Goal: Task Accomplishment & Management: Manage account settings

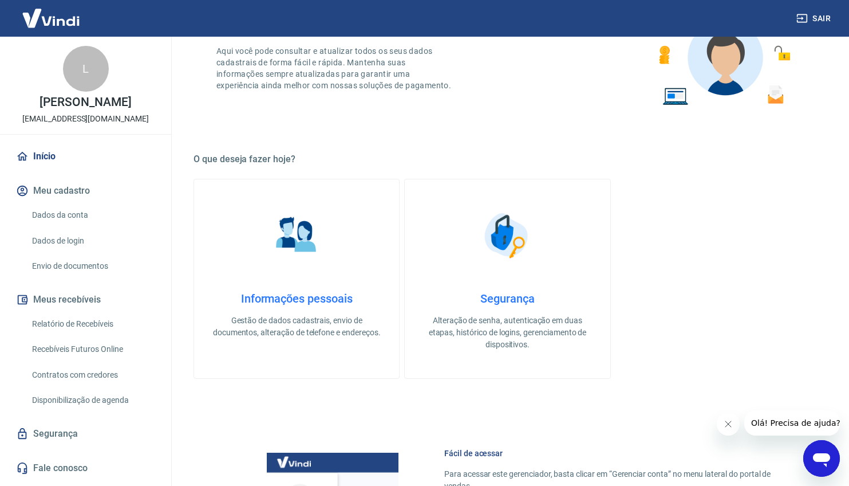
scroll to position [240, 0]
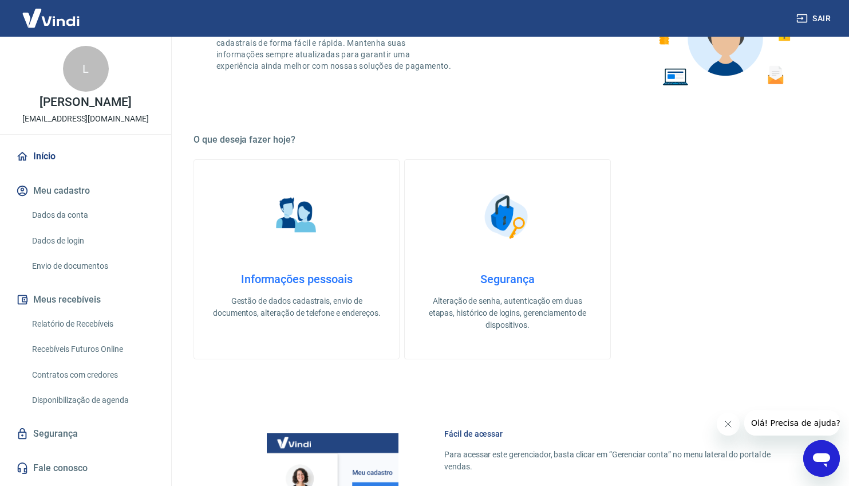
click at [247, 268] on link "Informações pessoais Gestão de dados cadastrais, envio de documentos, alteração…" at bounding box center [297, 259] width 206 height 200
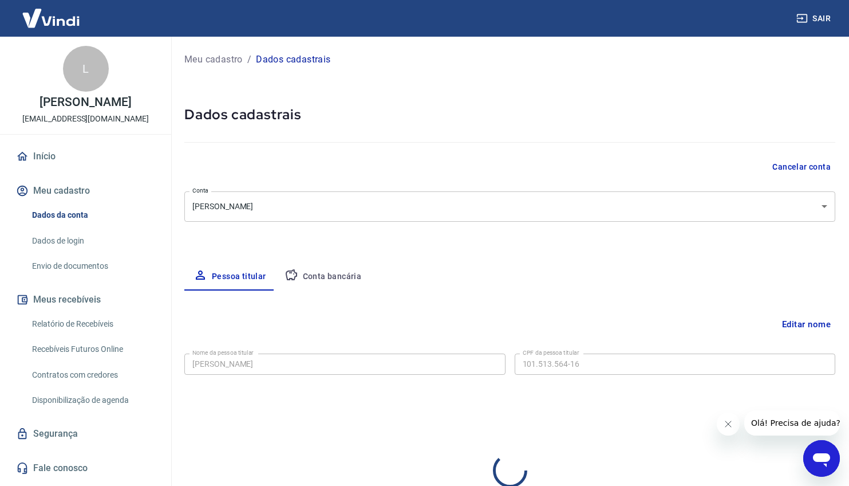
select select "PB"
select select "business"
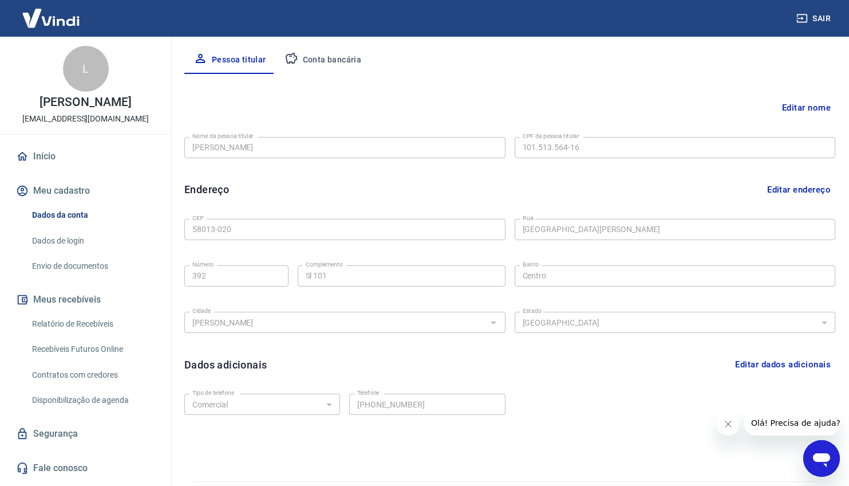
scroll to position [220, 0]
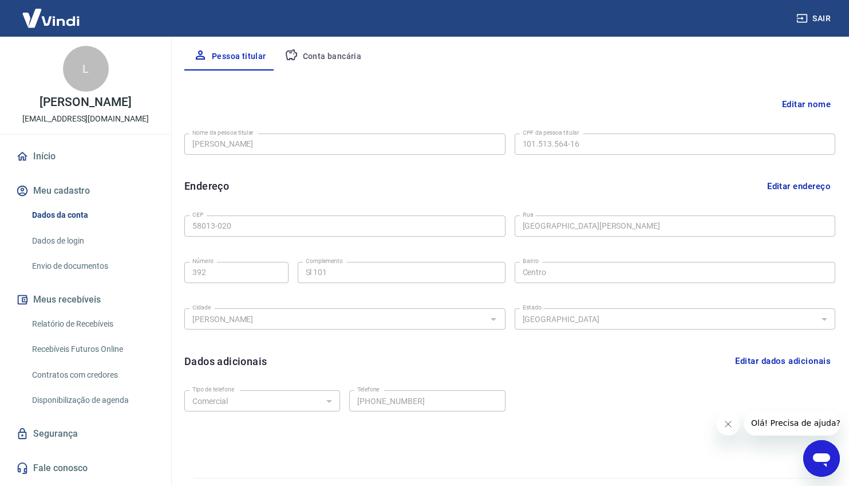
click at [332, 61] on button "Conta bancária" at bounding box center [323, 56] width 96 height 27
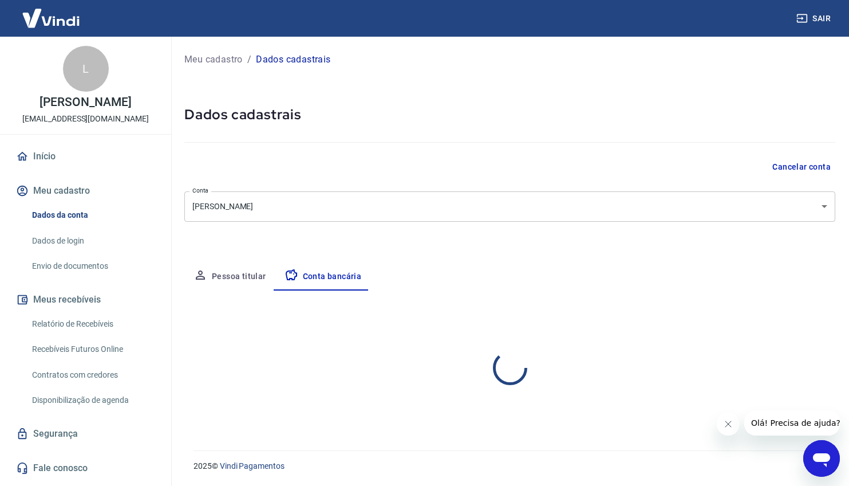
scroll to position [0, 0]
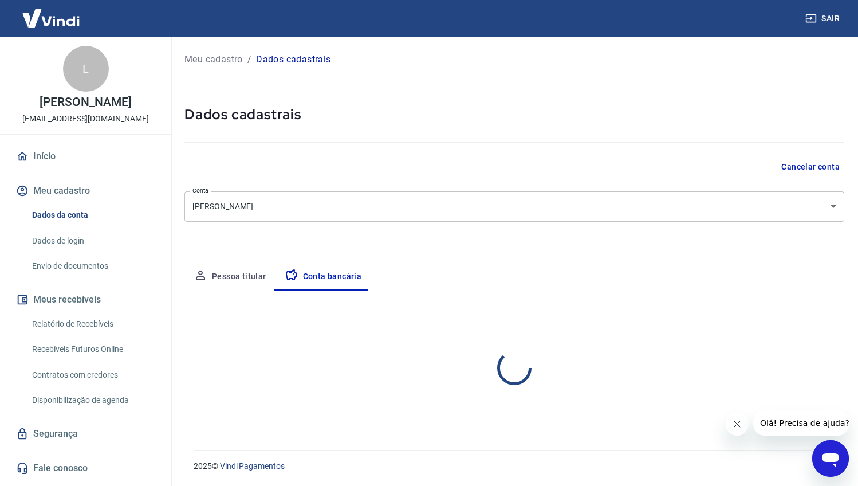
select select "1"
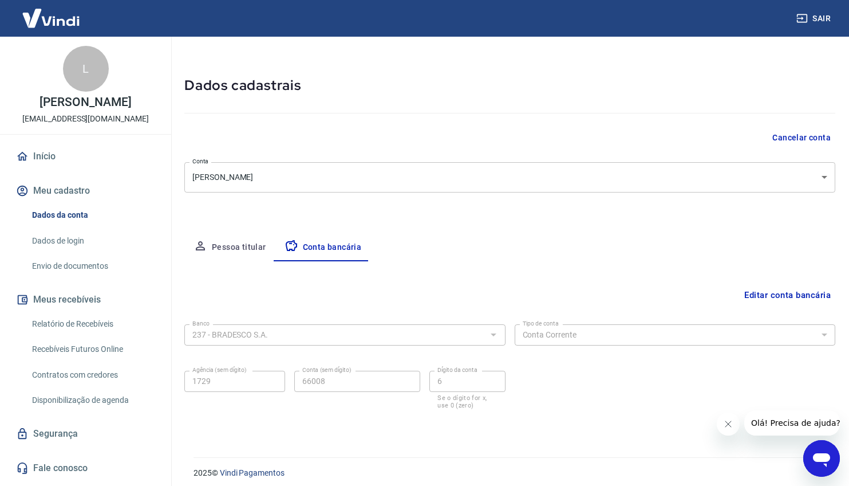
scroll to position [36, 0]
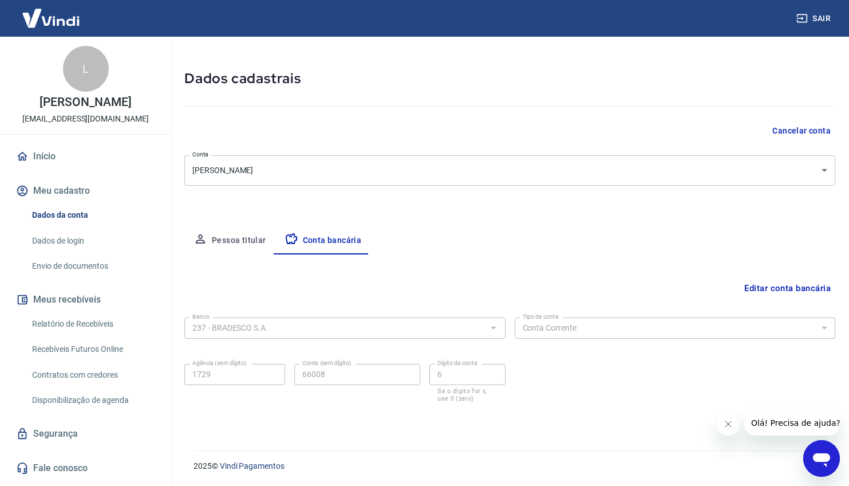
click at [92, 278] on link "Envio de documentos" at bounding box center [92, 265] width 130 height 23
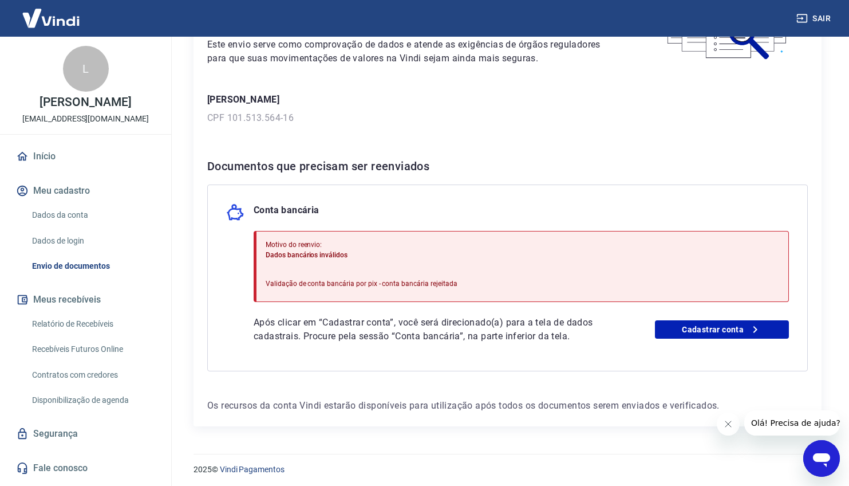
scroll to position [124, 0]
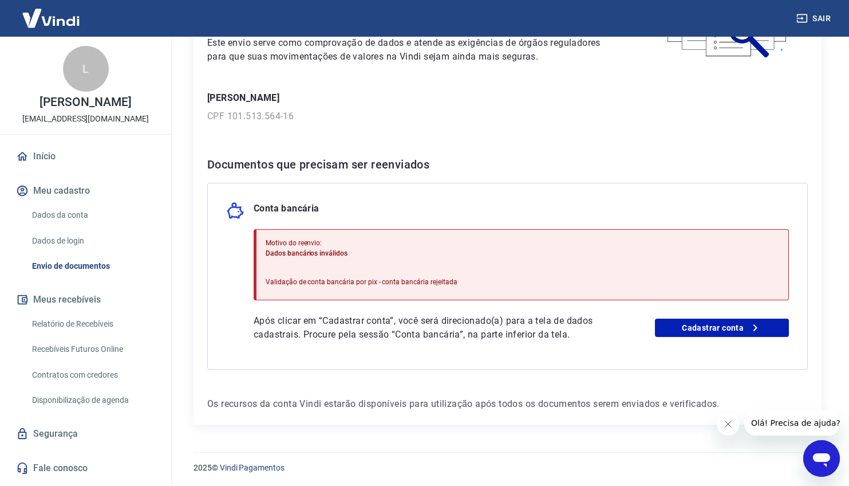
click at [84, 227] on link "Dados da conta" at bounding box center [92, 214] width 130 height 23
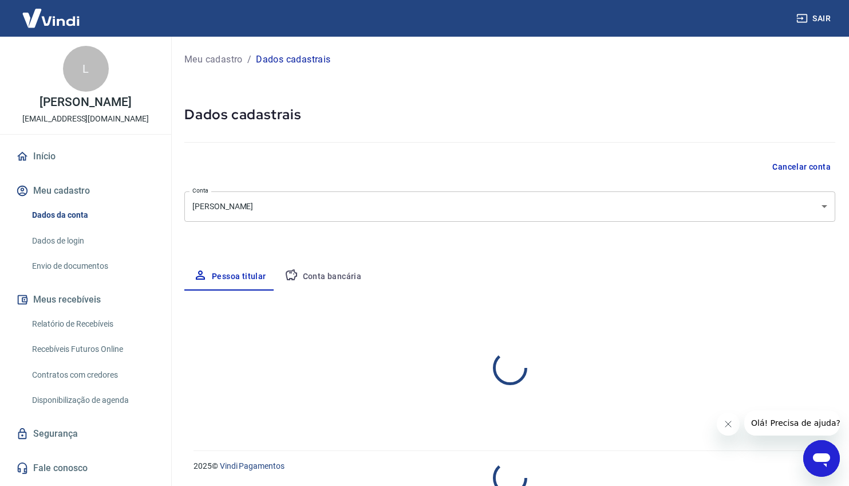
select select "PB"
select select "business"
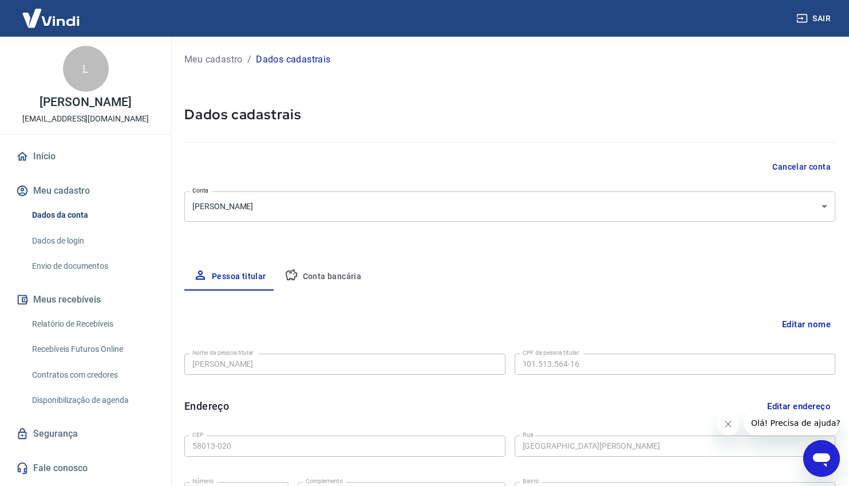
click at [330, 273] on button "Conta bancária" at bounding box center [323, 276] width 96 height 27
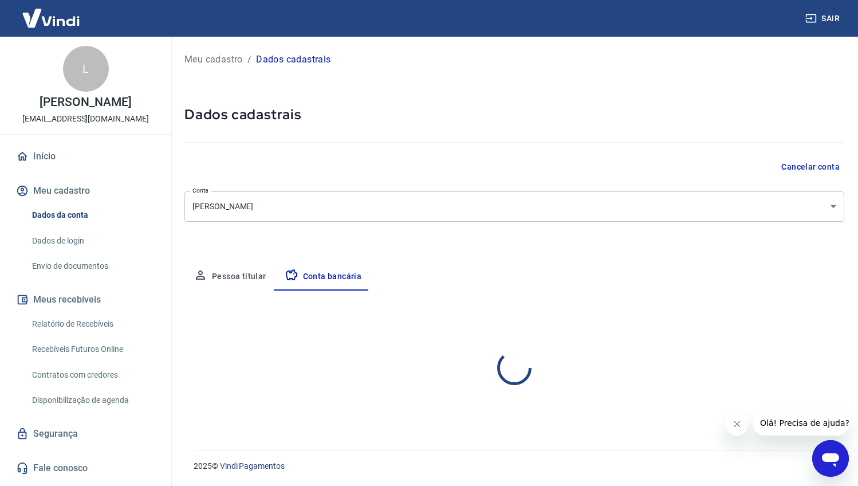
select select "1"
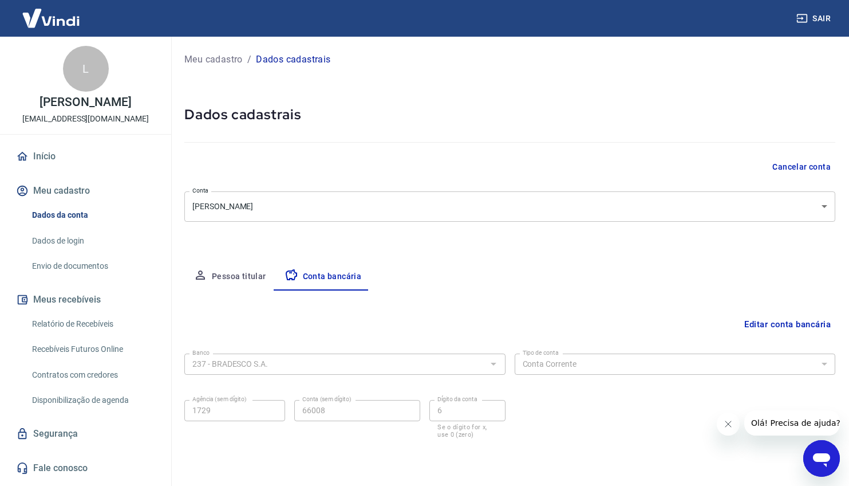
click at [637, 195] on body "Sair L [PERSON_NAME] [EMAIL_ADDRESS][DOMAIN_NAME] Início Meu cadastro Dados da …" at bounding box center [424, 243] width 849 height 486
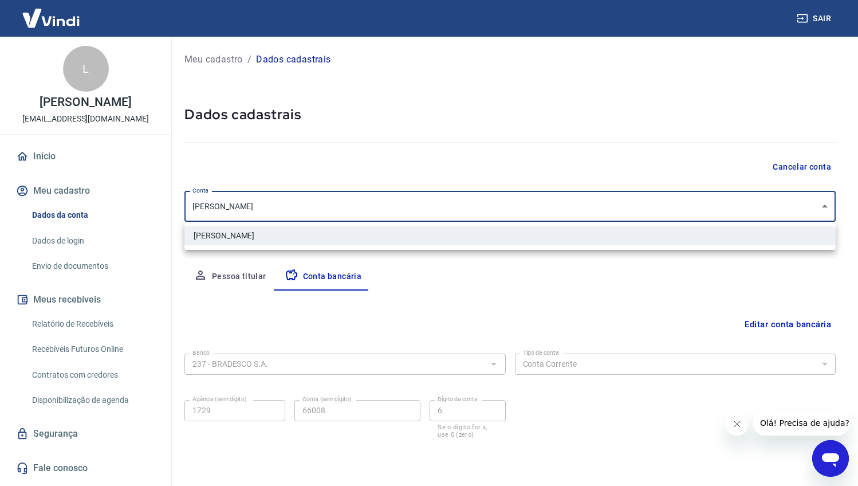
click at [630, 203] on div at bounding box center [429, 243] width 858 height 486
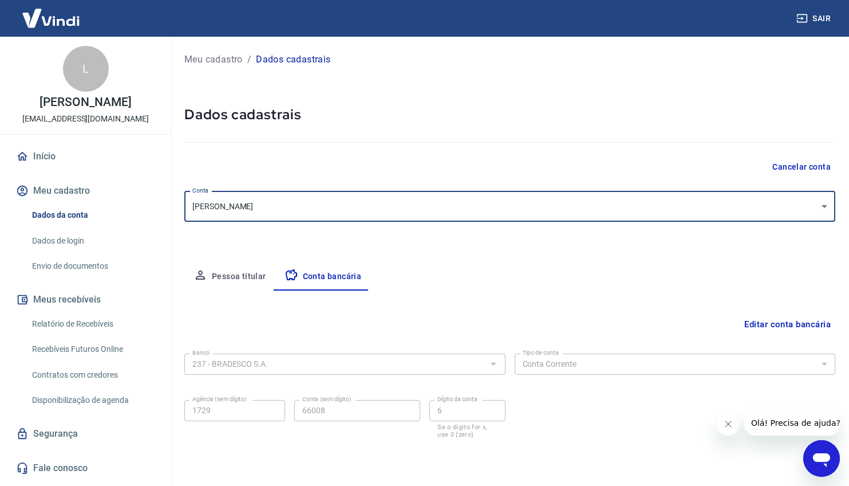
click at [255, 273] on button "Pessoa titular" at bounding box center [229, 276] width 91 height 27
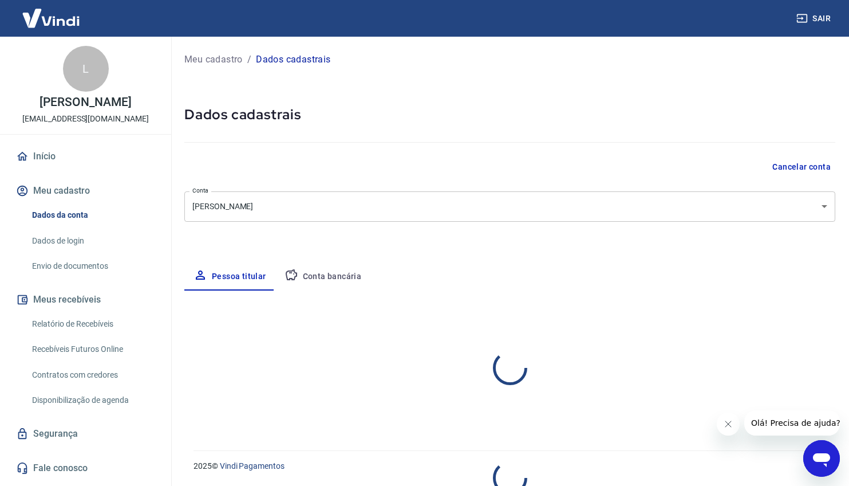
select select "PB"
select select "business"
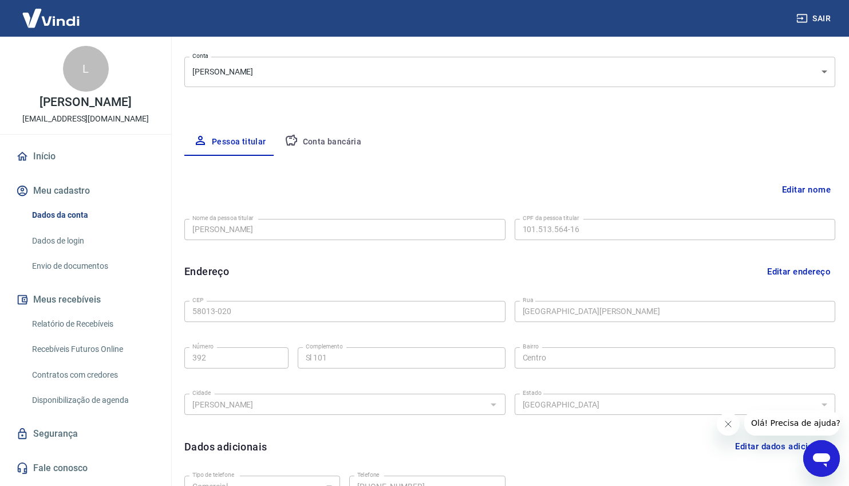
scroll to position [113, 0]
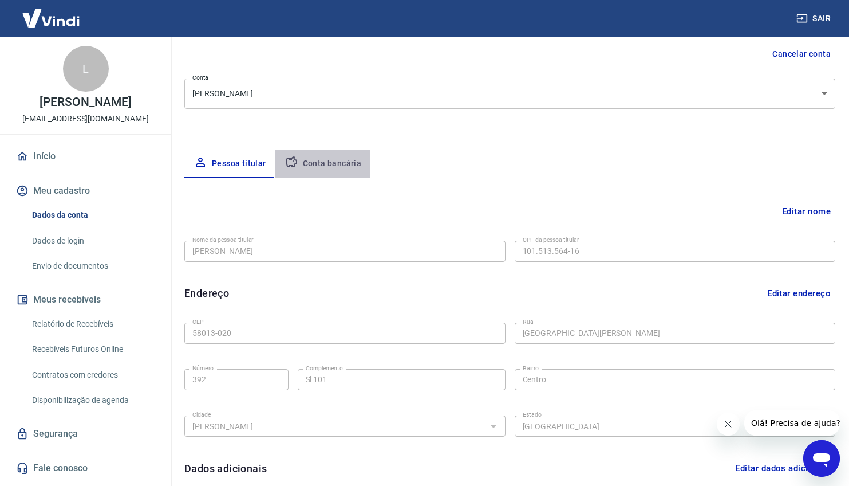
click at [340, 162] on button "Conta bancária" at bounding box center [323, 163] width 96 height 27
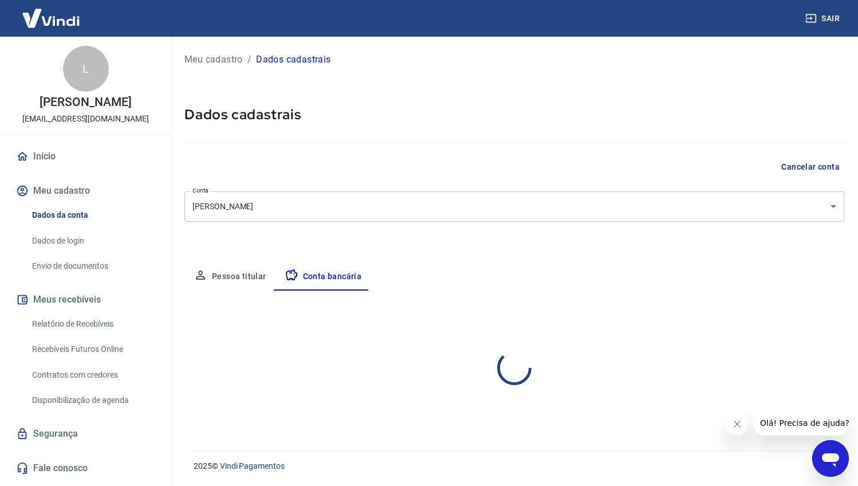
select select "1"
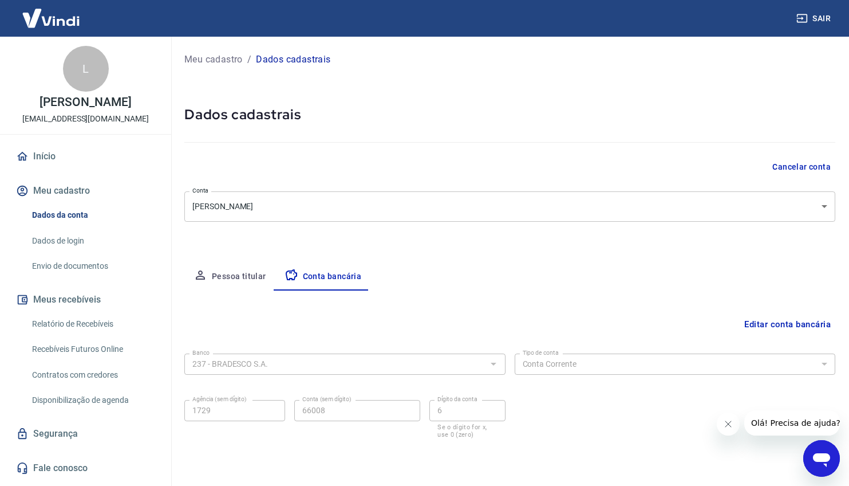
click at [232, 68] on div "Meu cadastro / Dados cadastrais" at bounding box center [509, 59] width 651 height 18
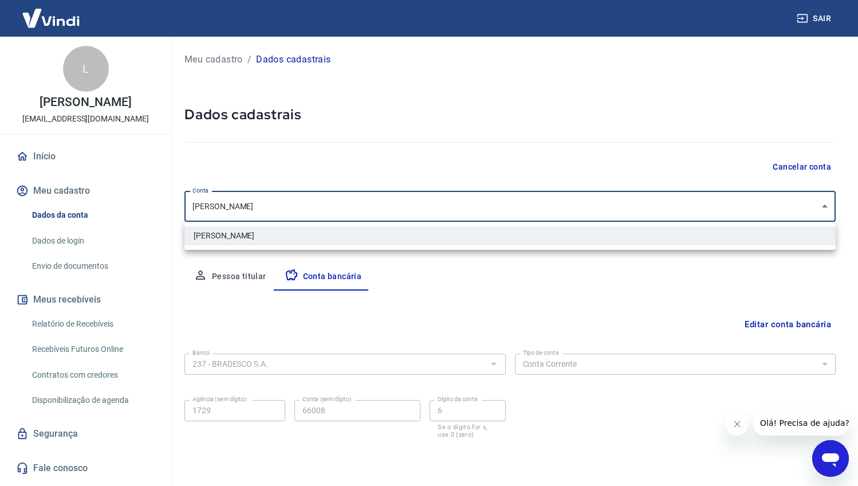
click at [329, 210] on body "Sair L [PERSON_NAME] [EMAIL_ADDRESS][DOMAIN_NAME] Início Meu cadastro Dados da …" at bounding box center [429, 243] width 858 height 486
click at [575, 173] on div at bounding box center [429, 243] width 858 height 486
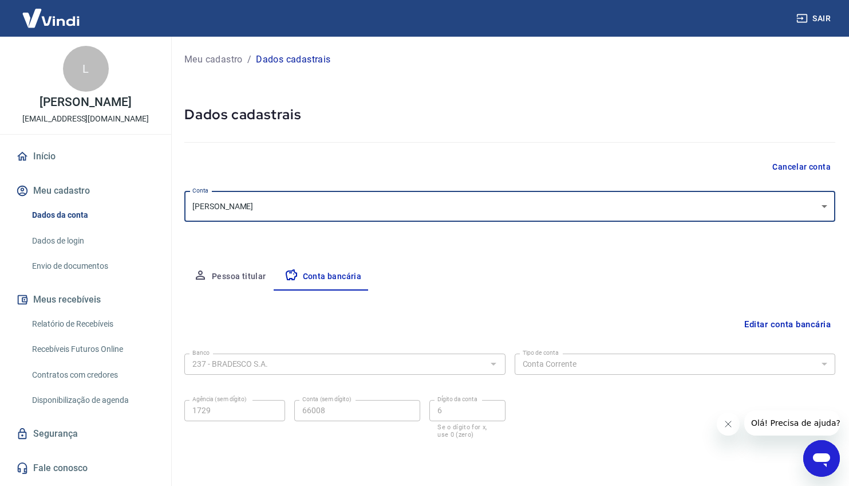
drag, startPoint x: 245, startPoint y: 281, endPoint x: 258, endPoint y: 277, distance: 13.8
click at [248, 280] on button "Pessoa titular" at bounding box center [229, 276] width 91 height 27
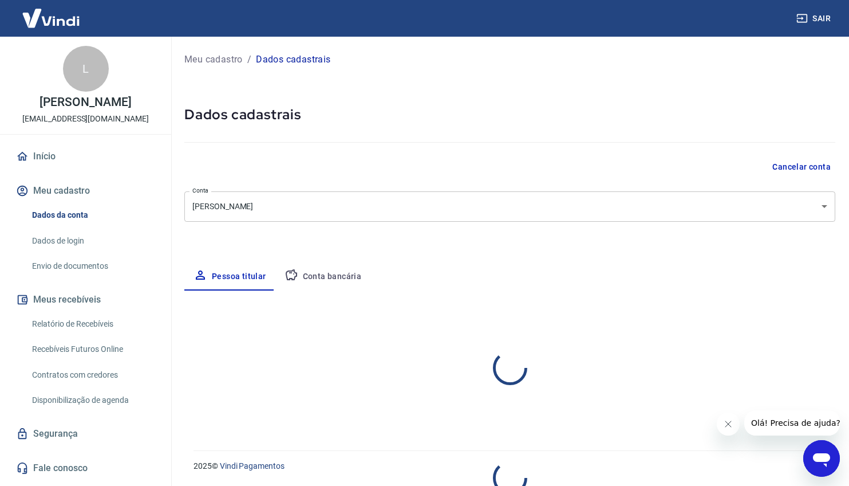
select select "PB"
select select "business"
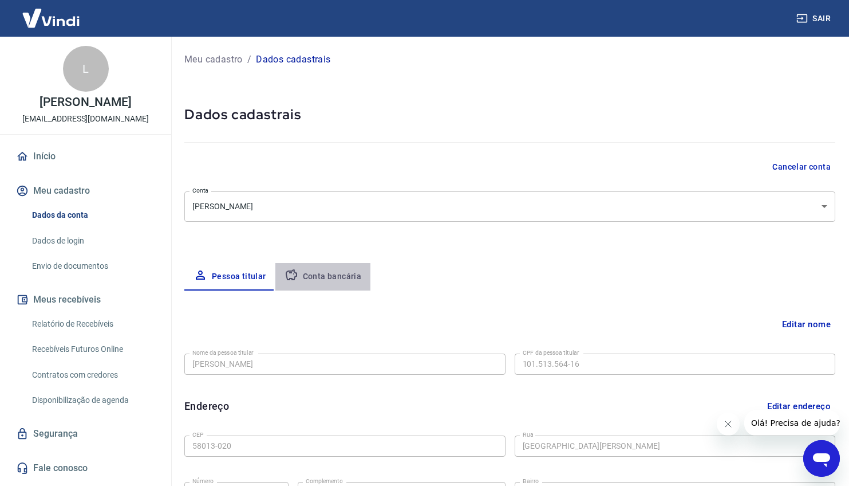
click at [349, 278] on button "Conta bancária" at bounding box center [323, 276] width 96 height 27
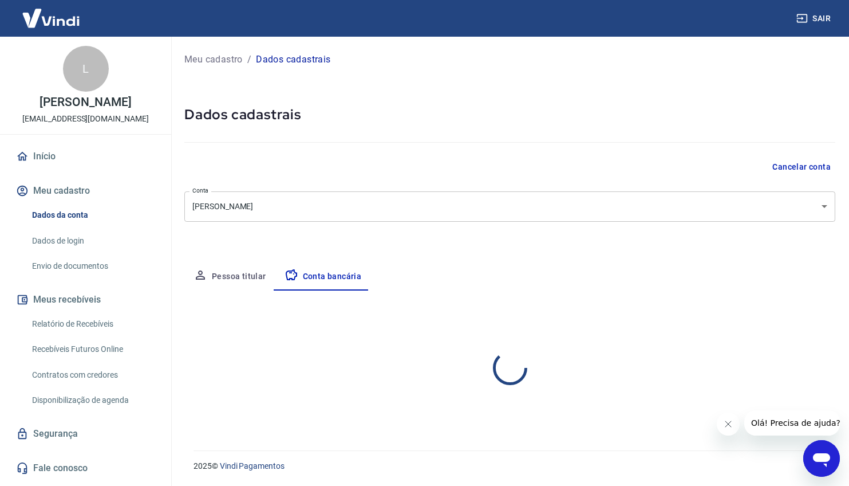
select select "1"
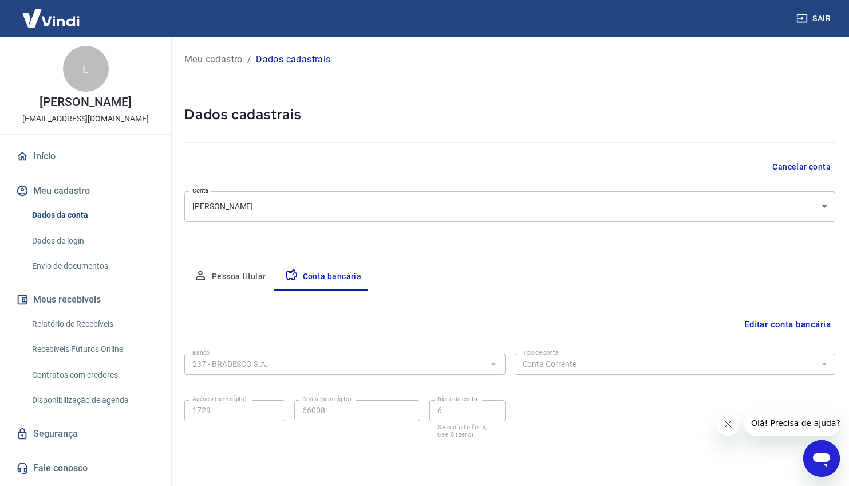
click at [747, 318] on button "Editar conta bancária" at bounding box center [788, 324] width 96 height 22
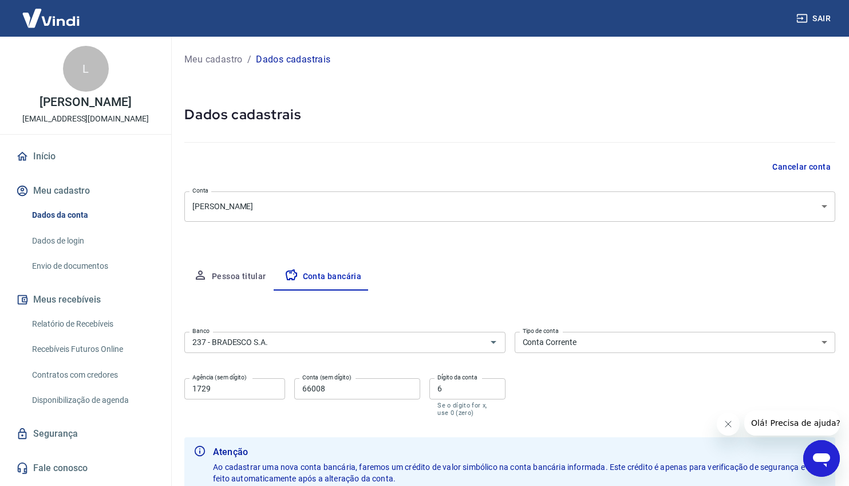
click at [709, 348] on select "Conta Corrente Conta Poupança" at bounding box center [675, 342] width 321 height 21
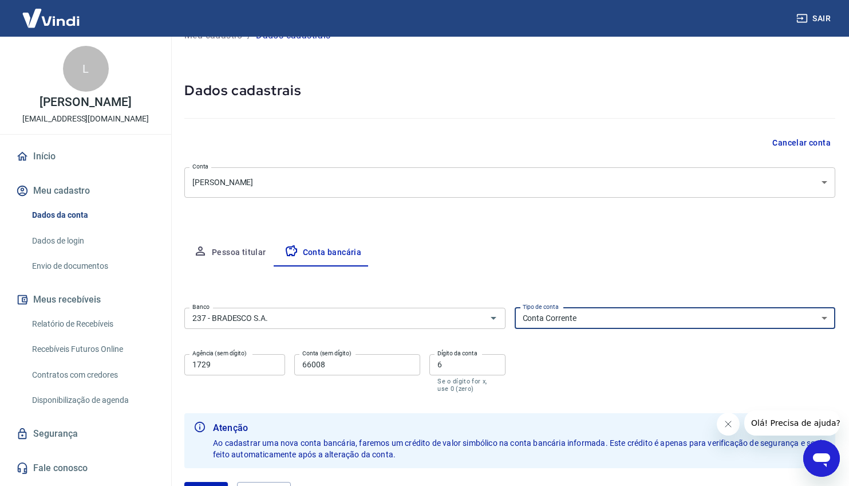
scroll to position [93, 0]
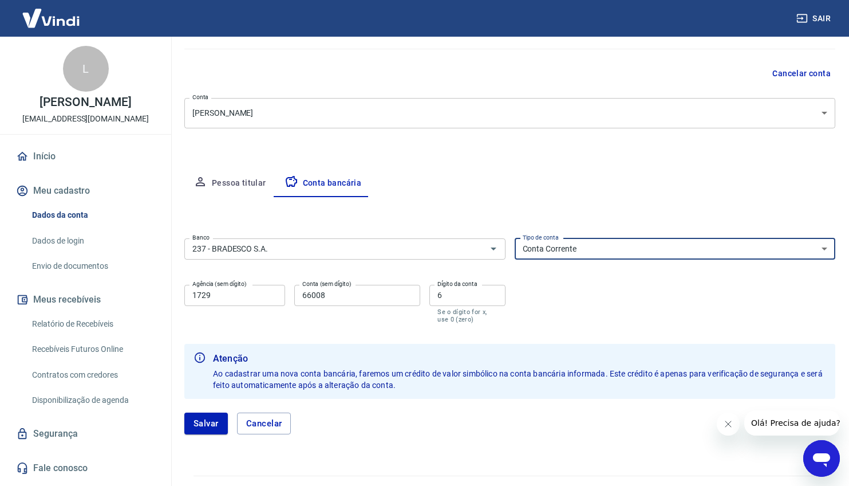
click at [242, 188] on button "Pessoa titular" at bounding box center [229, 182] width 91 height 27
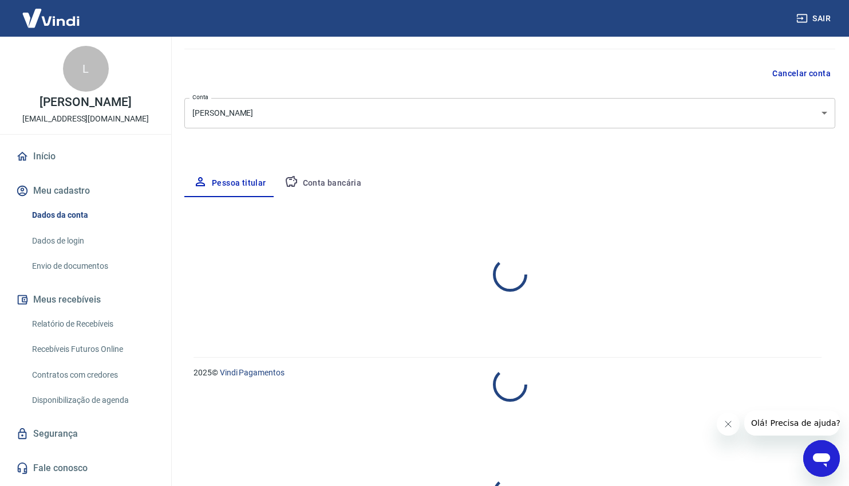
select select "PB"
select select "business"
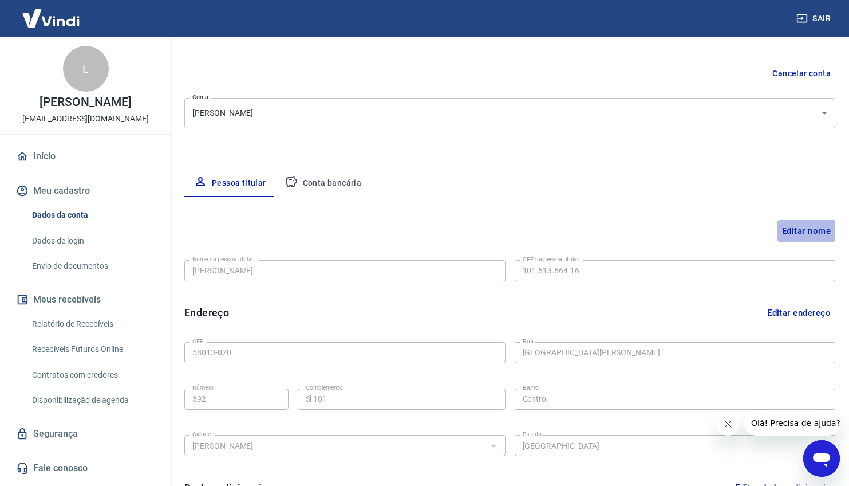
click at [805, 231] on button "Editar nome" at bounding box center [807, 231] width 58 height 22
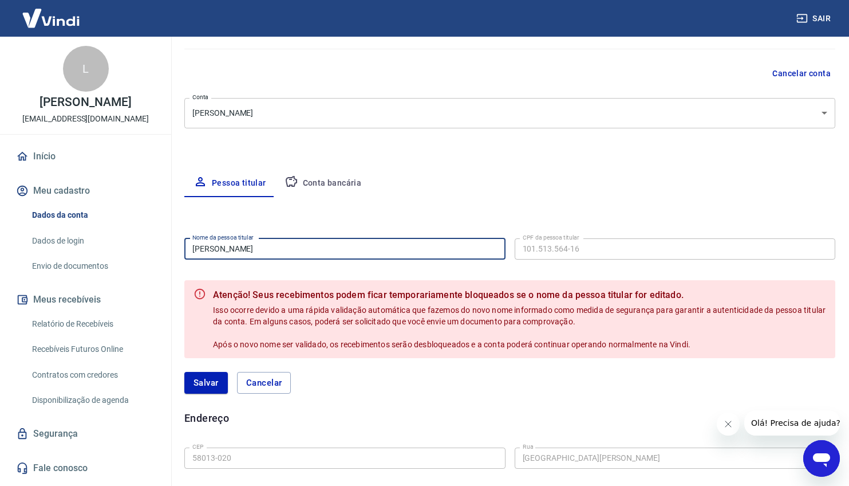
click at [337, 257] on input "[PERSON_NAME]" at bounding box center [344, 248] width 321 height 21
click at [400, 396] on div "[PERSON_NAME]" at bounding box center [509, 382] width 651 height 49
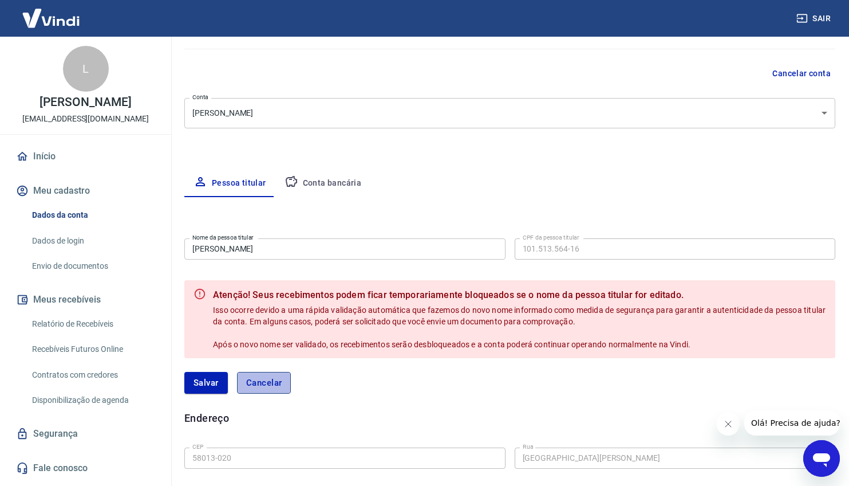
click at [274, 380] on button "Cancelar" at bounding box center [264, 383] width 54 height 22
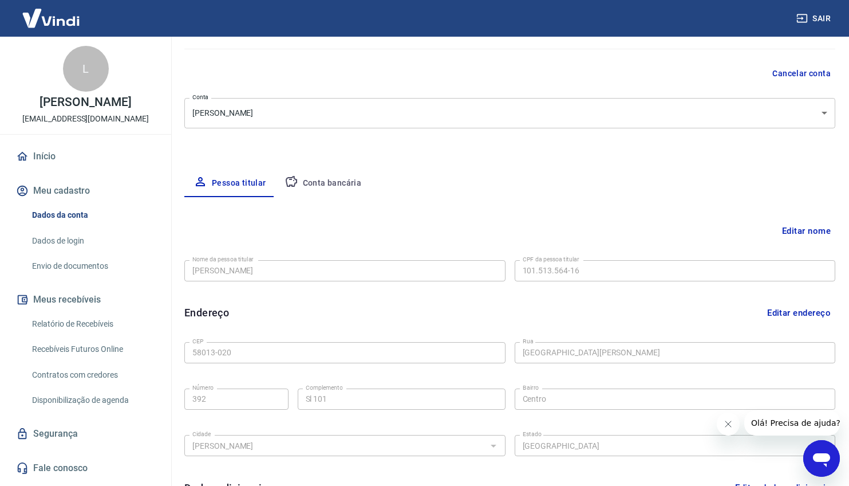
click at [819, 458] on icon "Abrir janela de mensagens" at bounding box center [821, 460] width 17 height 14
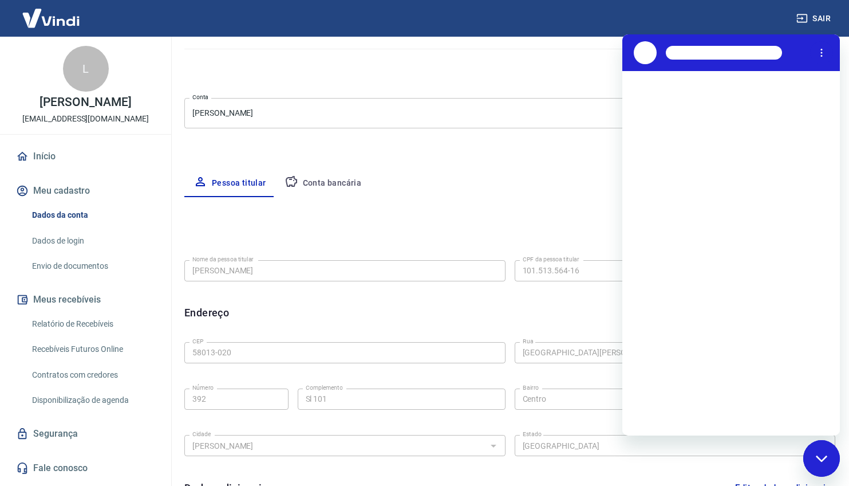
scroll to position [0, 0]
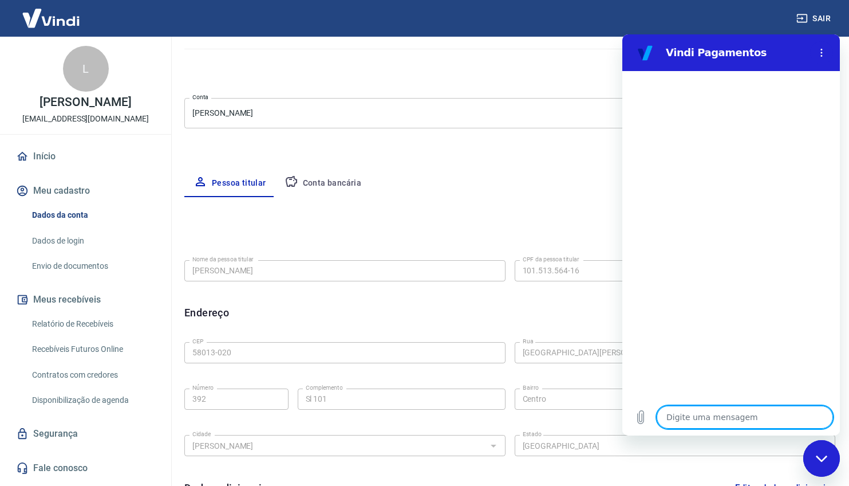
click at [745, 413] on textarea at bounding box center [745, 416] width 176 height 23
type textarea "c"
type textarea "x"
type textarea "caz"
type textarea "x"
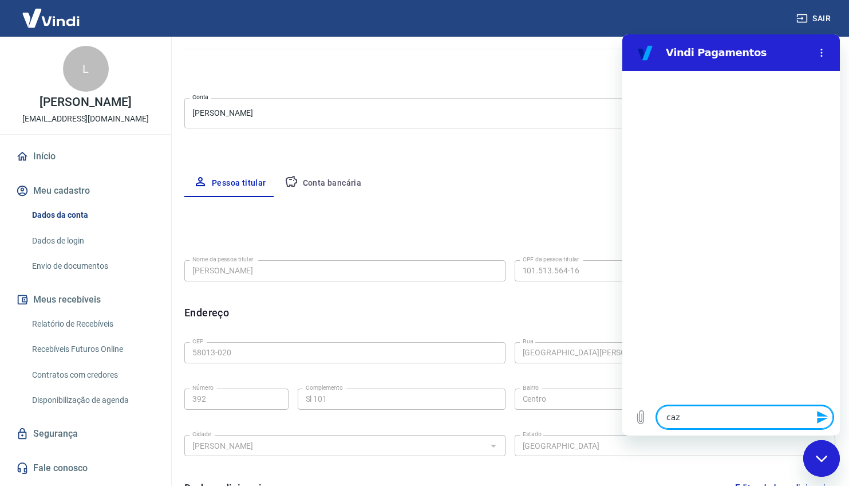
type textarea "cazd"
type textarea "x"
type textarea "cazda"
type textarea "x"
type textarea "cazdas"
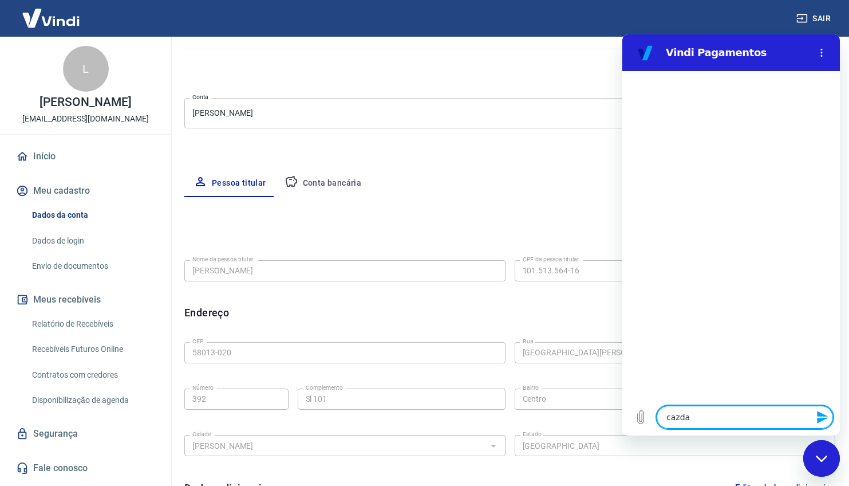
type textarea "x"
type textarea "cazdast"
type textarea "x"
type textarea "cazdastr"
type textarea "x"
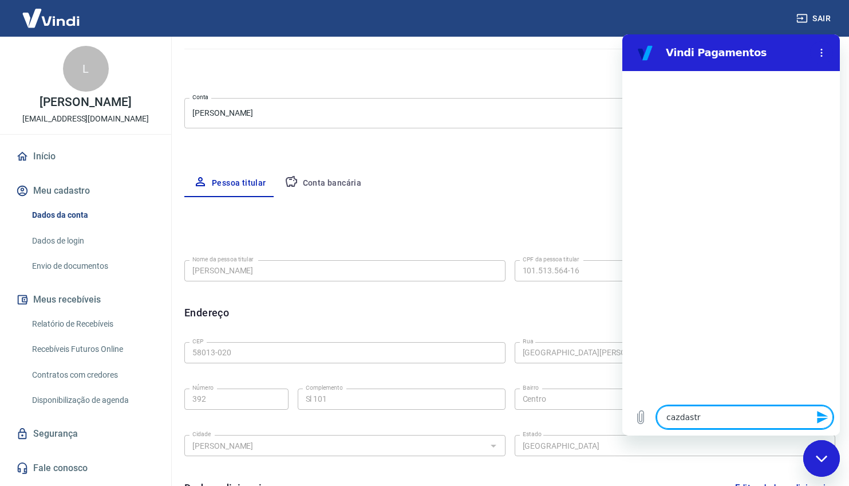
type textarea "cazdastra"
type textarea "x"
type textarea "cazdastrar"
type textarea "x"
type textarea "cazdastra"
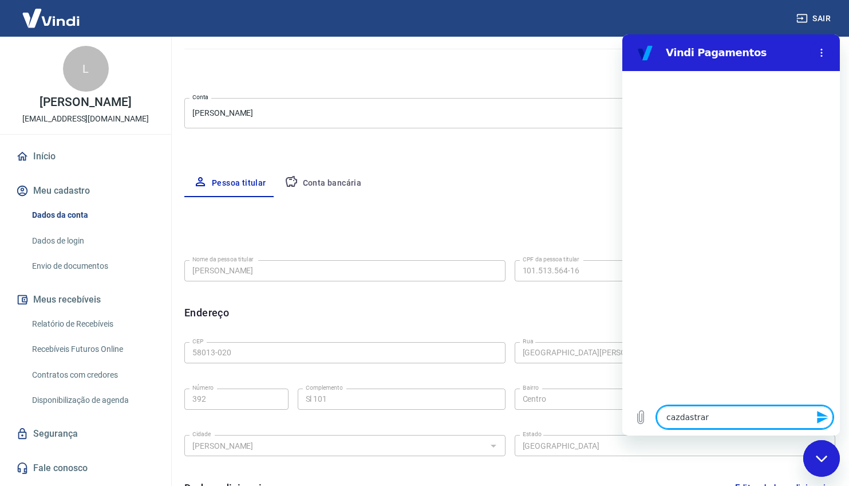
type textarea "x"
type textarea "cazdastr"
type textarea "x"
type textarea "cazdast"
type textarea "x"
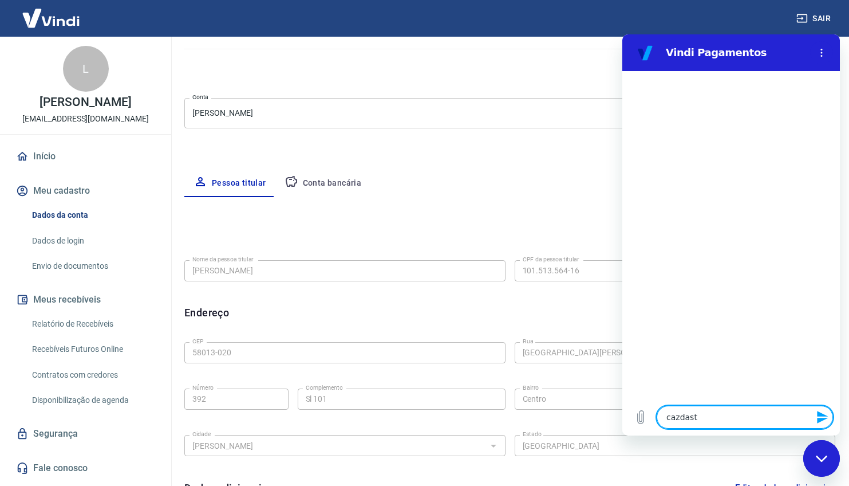
type textarea "cazdas"
type textarea "x"
type textarea "cazda"
type textarea "x"
type textarea "cazd"
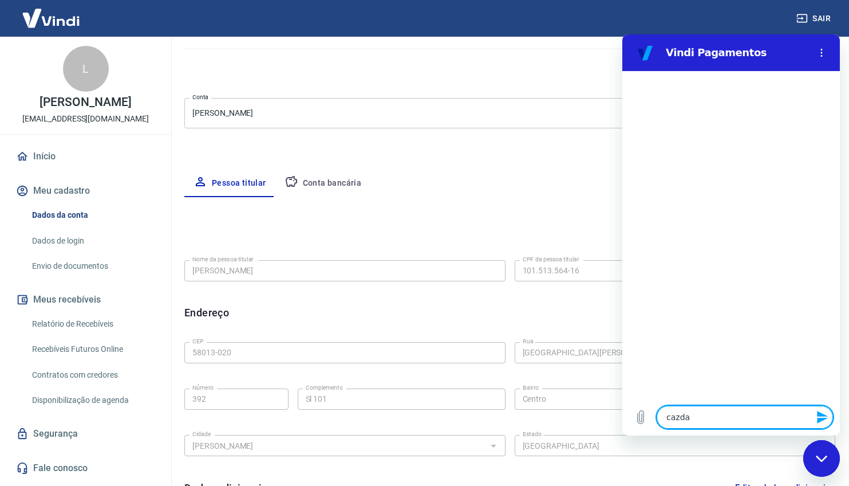
type textarea "x"
type textarea "caz"
type textarea "x"
type textarea "ca"
type textarea "x"
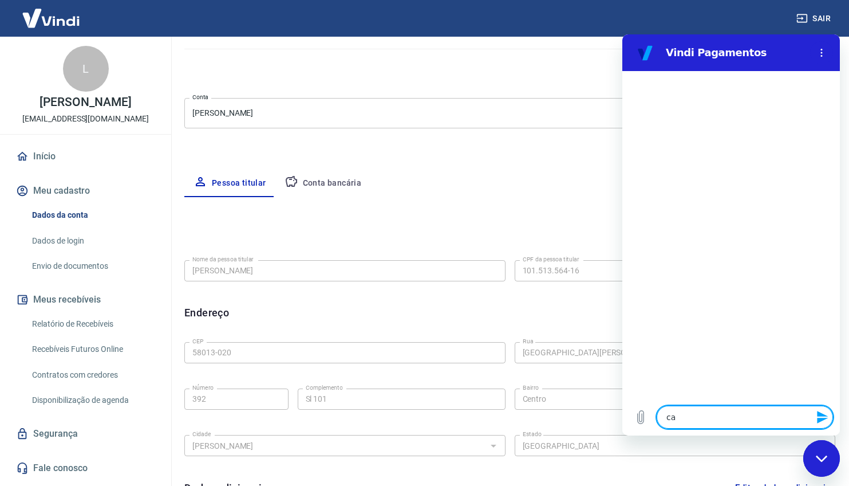
type textarea "cad"
type textarea "x"
type textarea "cada"
type textarea "x"
type textarea "cadas"
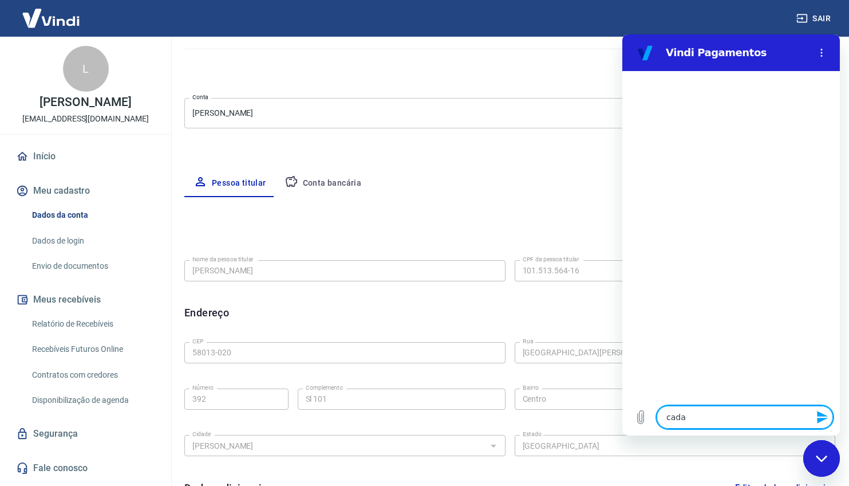
type textarea "x"
type textarea "cadast"
type textarea "x"
type textarea "cadastr"
type textarea "x"
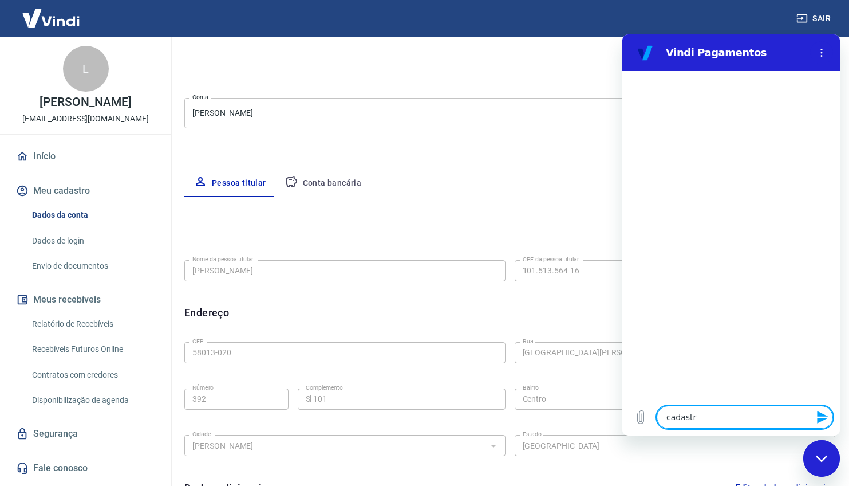
type textarea "cadastra"
type textarea "x"
type textarea "cadastrar"
type textarea "x"
type textarea "cadastrar"
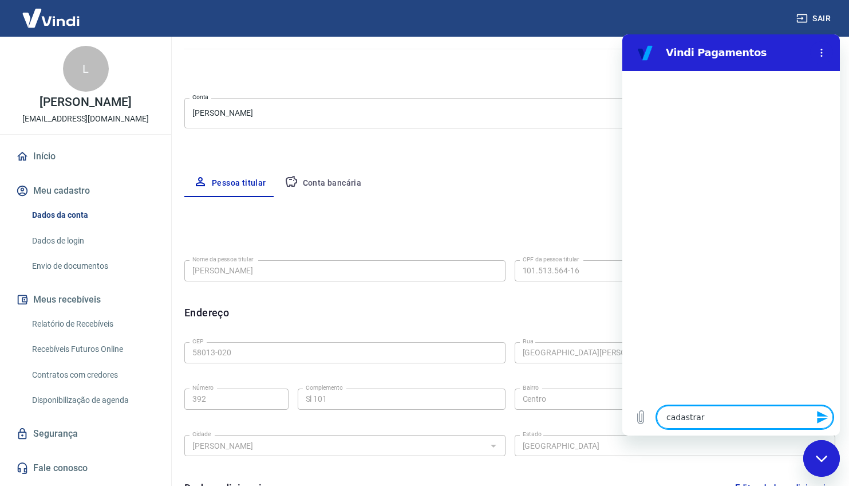
type textarea "x"
type textarea "cadastrar c"
type textarea "x"
type textarea "cadastrar co"
type textarea "x"
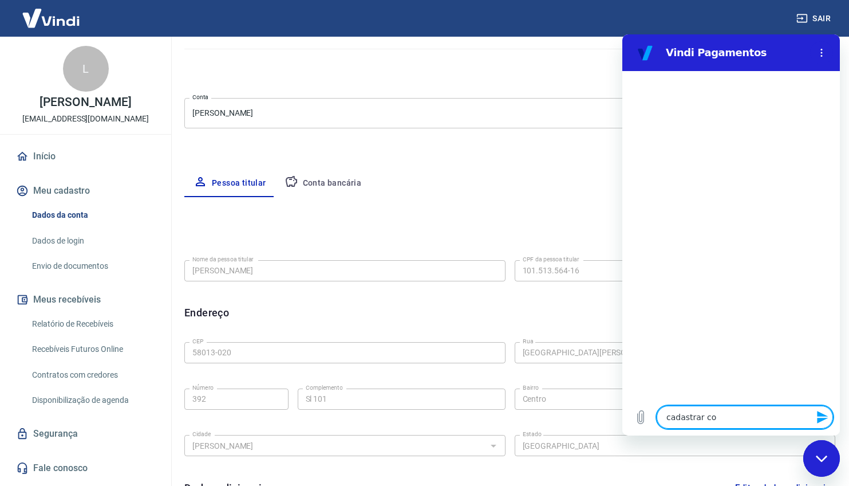
type textarea "cadastrar con"
type textarea "x"
type textarea "cadastrar cont"
type textarea "x"
type textarea "cadastrar conta"
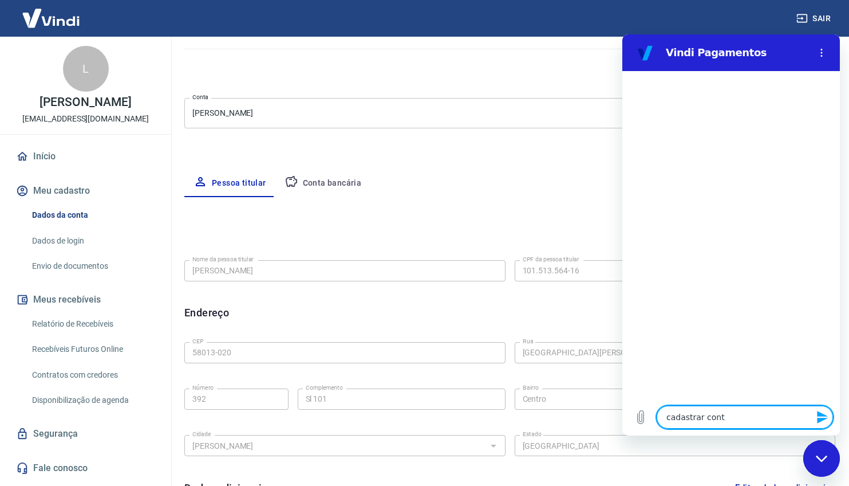
type textarea "x"
type textarea "cadastrar conta"
type textarea "x"
type textarea "cadastrar conta."
type textarea "x"
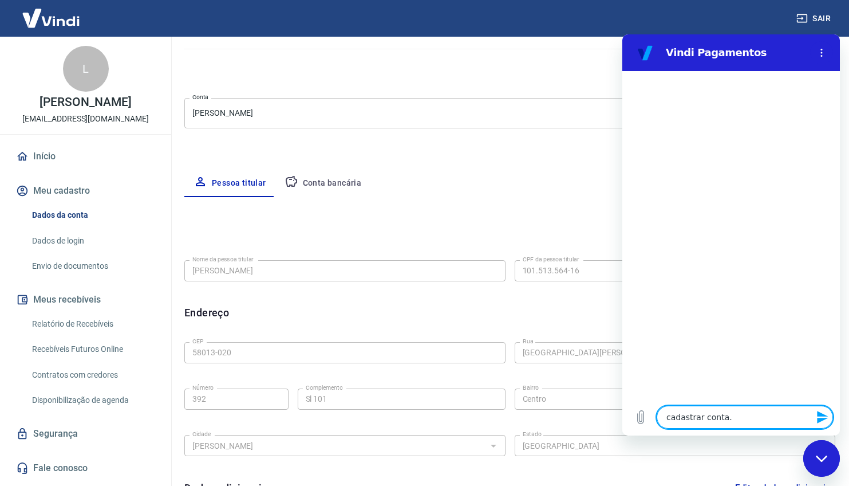
type textarea "cadastrar conta. c"
type textarea "x"
type textarea "cadastrar conta. cn"
type textarea "x"
type textarea "cadastrar conta. cnp"
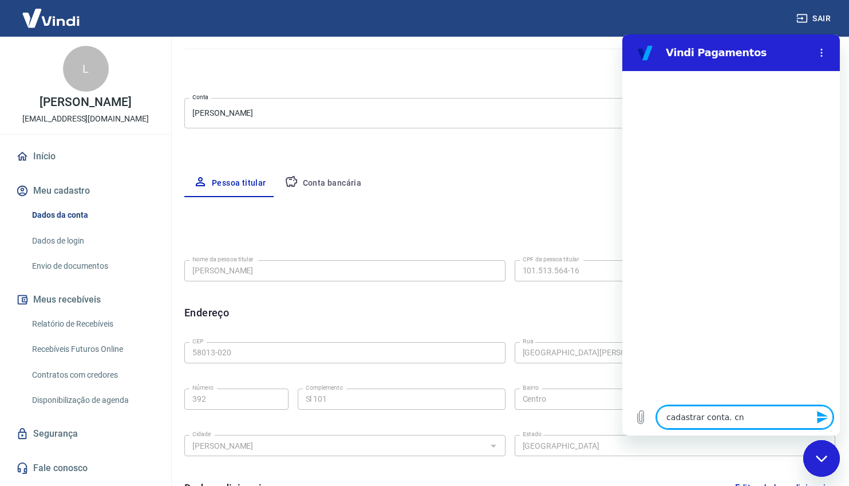
type textarea "x"
type textarea "cadastrar conta. cnpj"
type textarea "x"
type textarea "cadastrar conta. cnp"
type textarea "x"
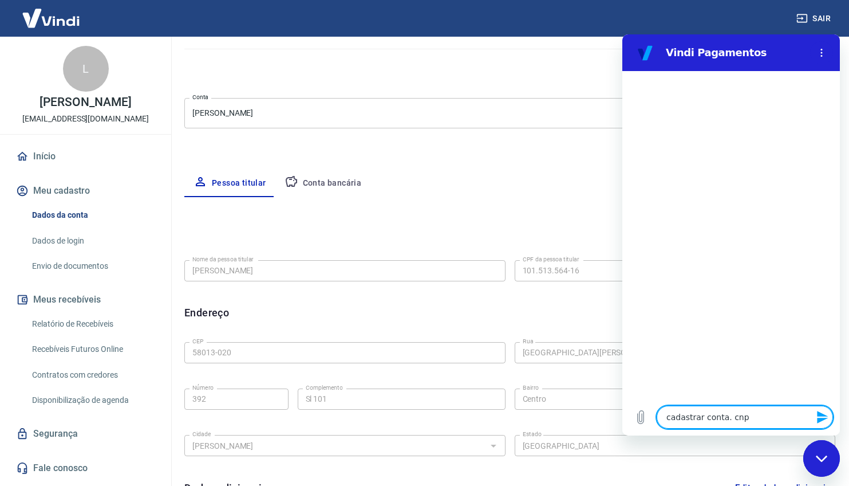
type textarea "cadastrar conta. cn"
type textarea "x"
type textarea "cadastrar conta. c"
type textarea "x"
type textarea "cadastrar conta."
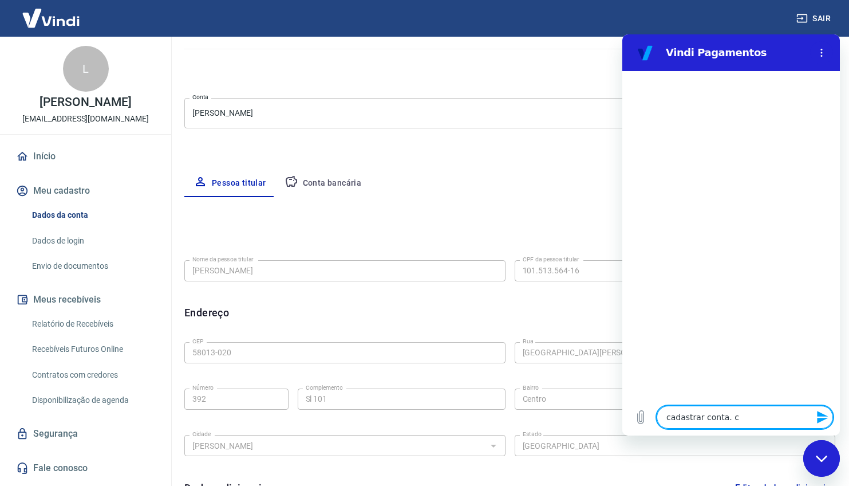
type textarea "x"
type textarea "cadastrar conta."
type textarea "x"
type textarea "cadastrar conta"
type textarea "x"
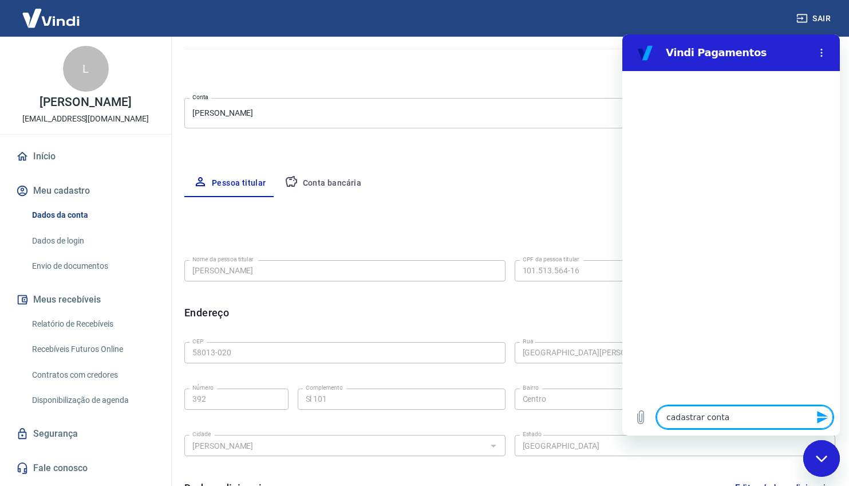
type textarea "cadastrar conta"
type textarea "x"
type textarea "cadastrar conta c"
type textarea "x"
type textarea "cadastrar conta cn"
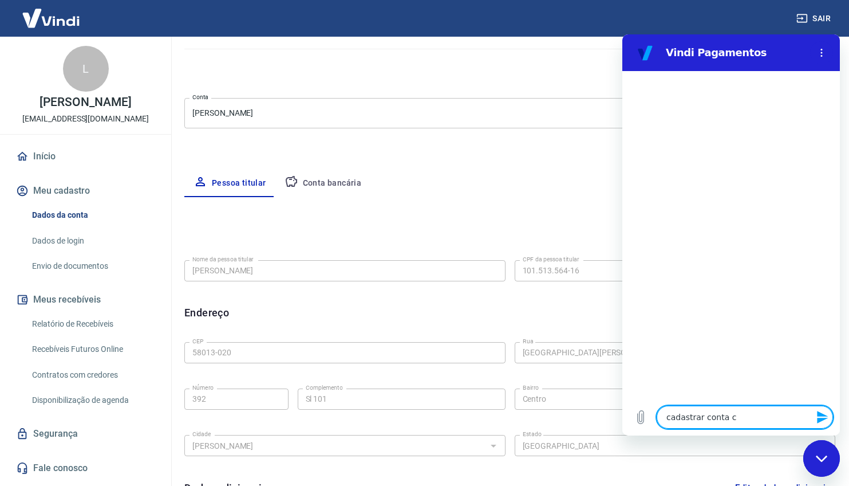
type textarea "x"
type textarea "cadastrar conta cnp"
type textarea "x"
type textarea "cadastrar conta cnpj"
type textarea "x"
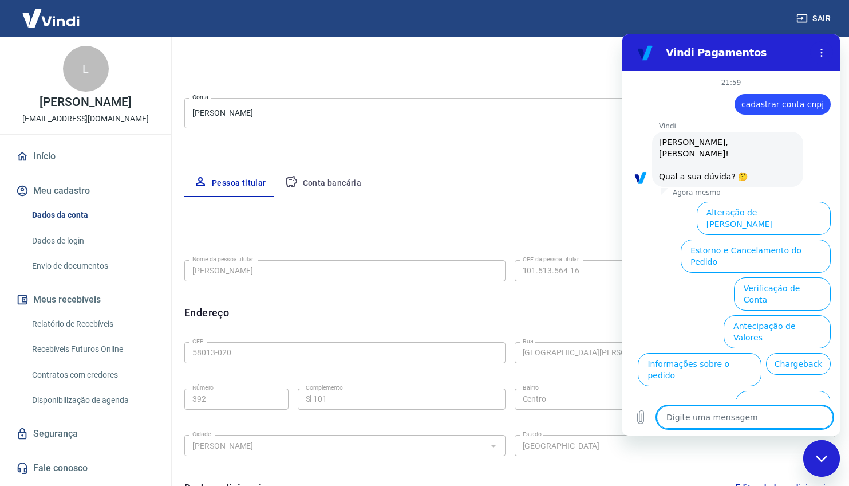
scroll to position [27, 0]
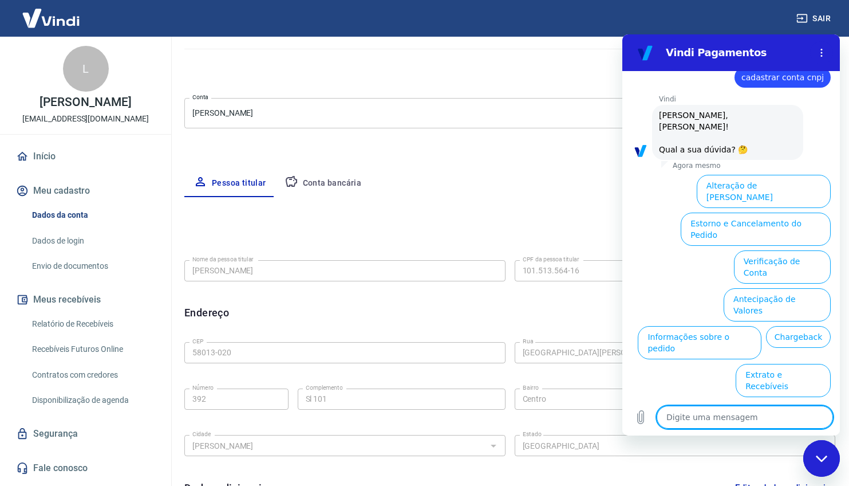
click at [746, 250] on button "Verificação de Conta" at bounding box center [782, 266] width 97 height 33
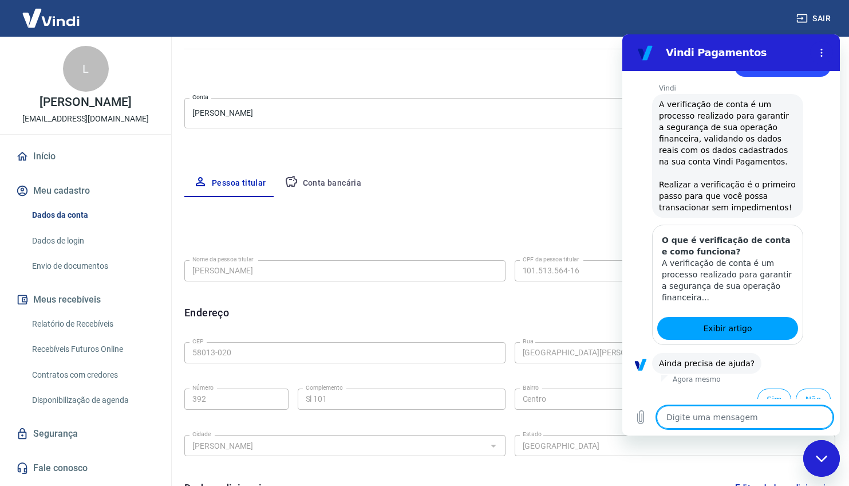
scroll to position [140, 0]
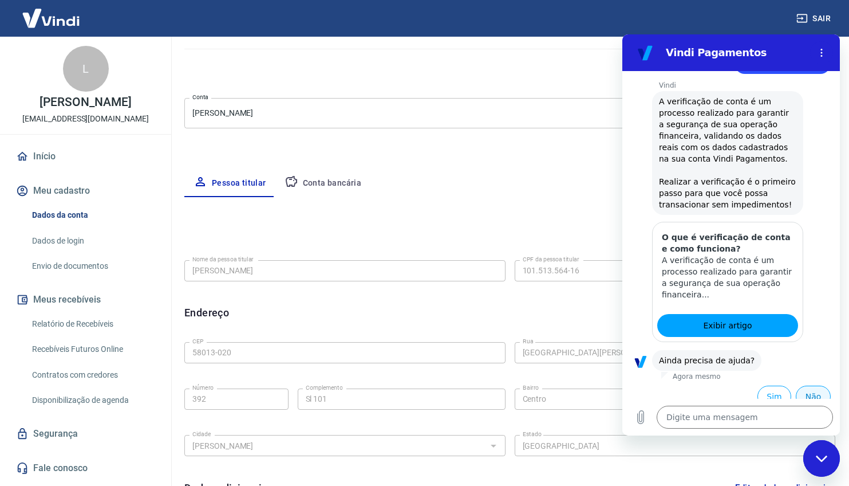
click at [813, 385] on button "Não" at bounding box center [813, 396] width 35 height 22
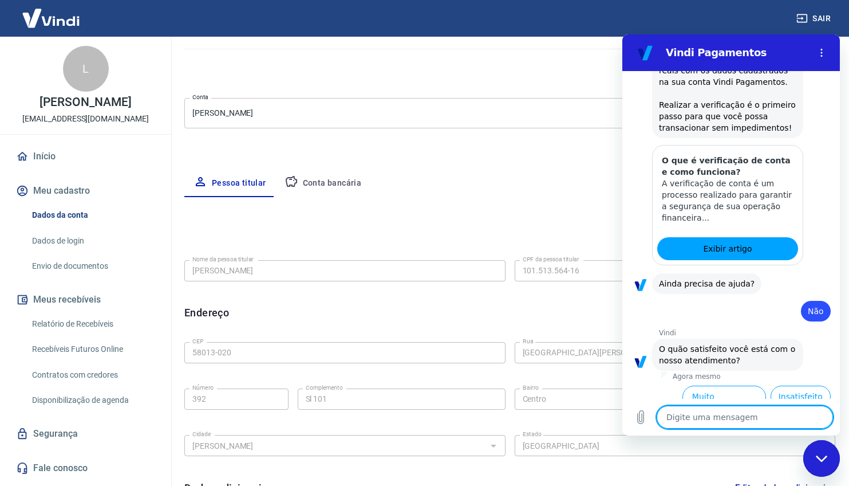
scroll to position [270, 0]
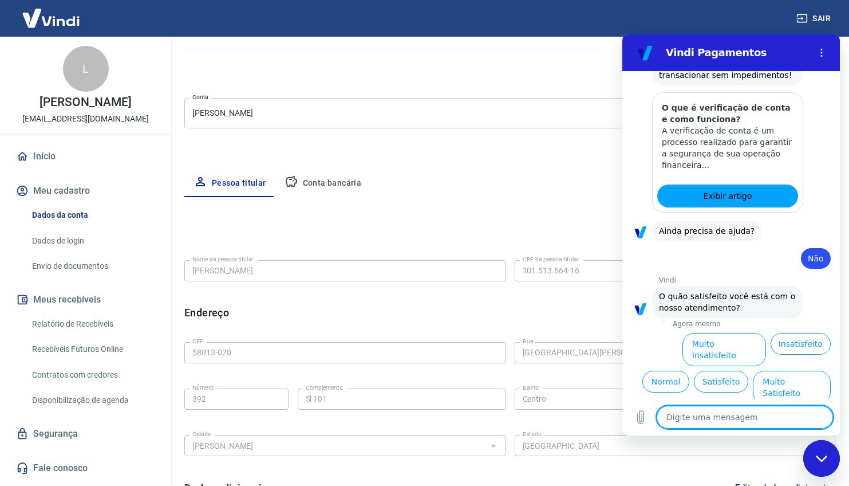
click at [815, 454] on div "Fechar janela de mensagens" at bounding box center [822, 458] width 34 height 34
type textarea "x"
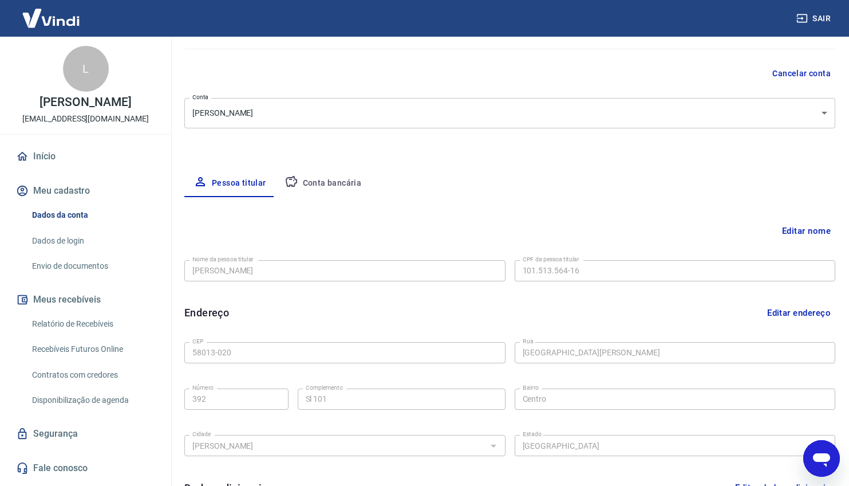
click at [301, 180] on button "Conta bancária" at bounding box center [323, 182] width 96 height 27
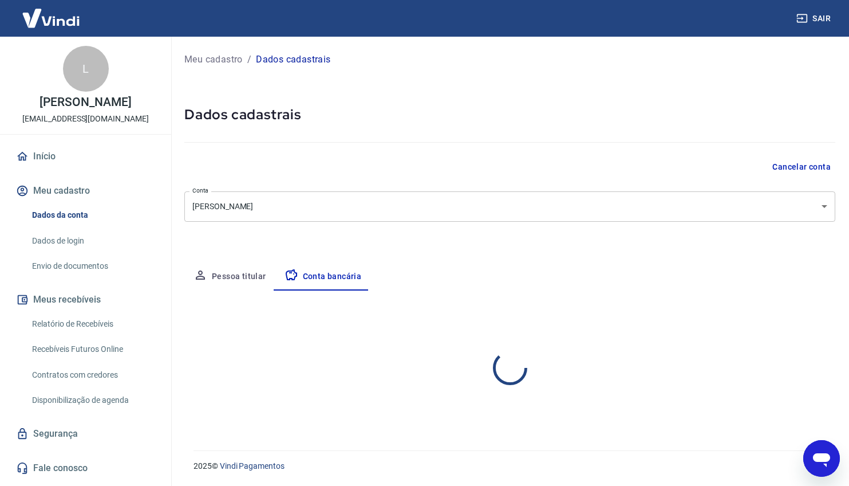
scroll to position [0, 0]
select select "1"
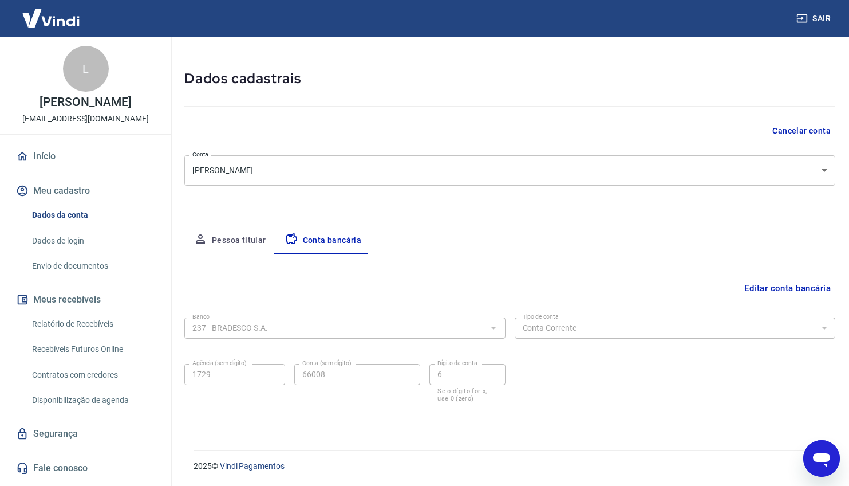
scroll to position [7, 0]
click at [246, 235] on button "Pessoa titular" at bounding box center [229, 240] width 91 height 27
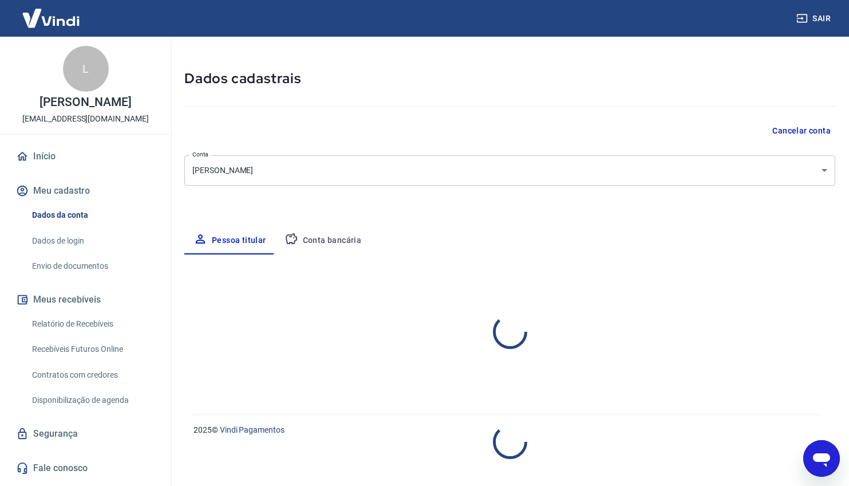
select select "PB"
select select "business"
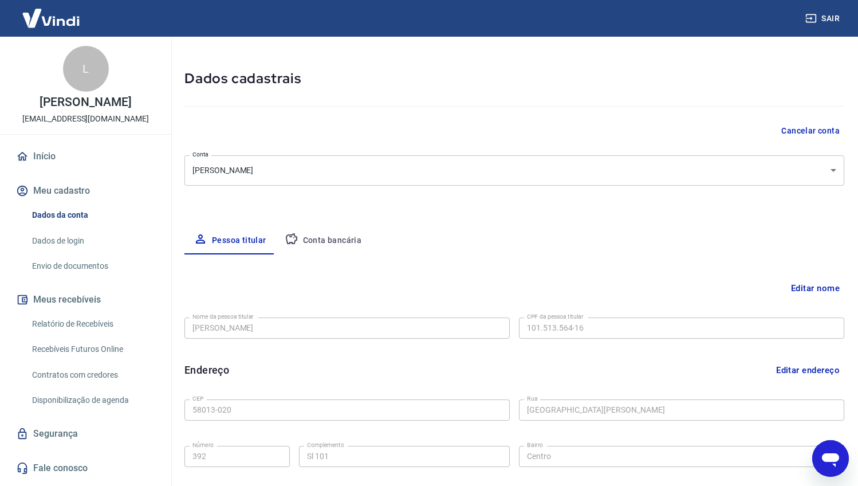
click at [682, 170] on body "Sair L [PERSON_NAME] [EMAIL_ADDRESS][DOMAIN_NAME] Início Meu cadastro Dados da …" at bounding box center [429, 207] width 858 height 486
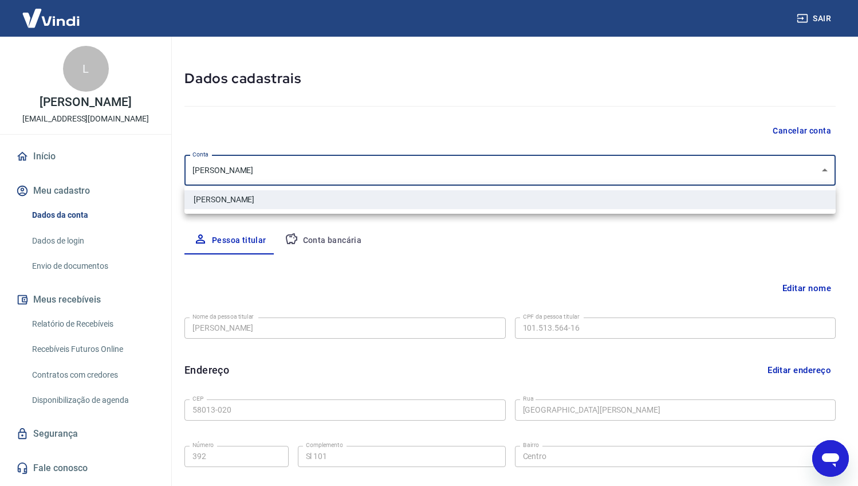
click at [593, 125] on div at bounding box center [429, 243] width 858 height 486
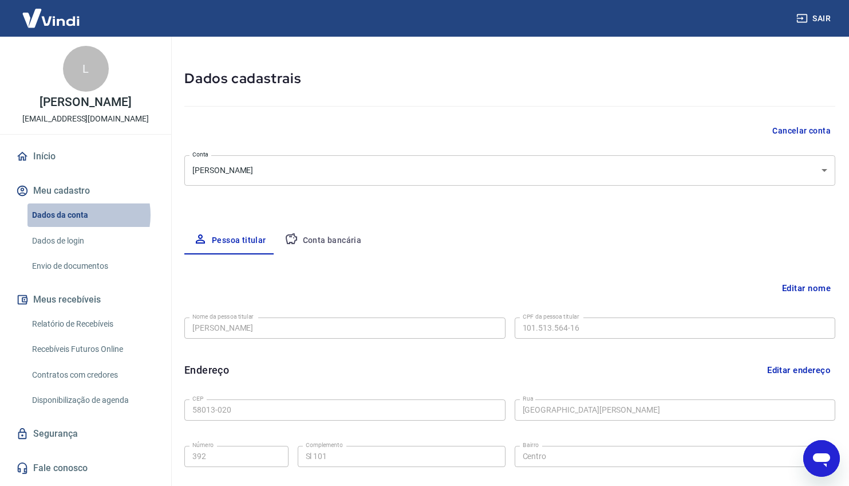
click at [75, 220] on link "Dados da conta" at bounding box center [92, 214] width 130 height 23
click at [776, 127] on button "Cancelar conta" at bounding box center [802, 130] width 68 height 21
type textarea "x"
click at [624, 256] on div "Editar nome Nome da pessoa titular [PERSON_NAME] da pessoa titular CPF da pesso…" at bounding box center [509, 444] width 651 height 380
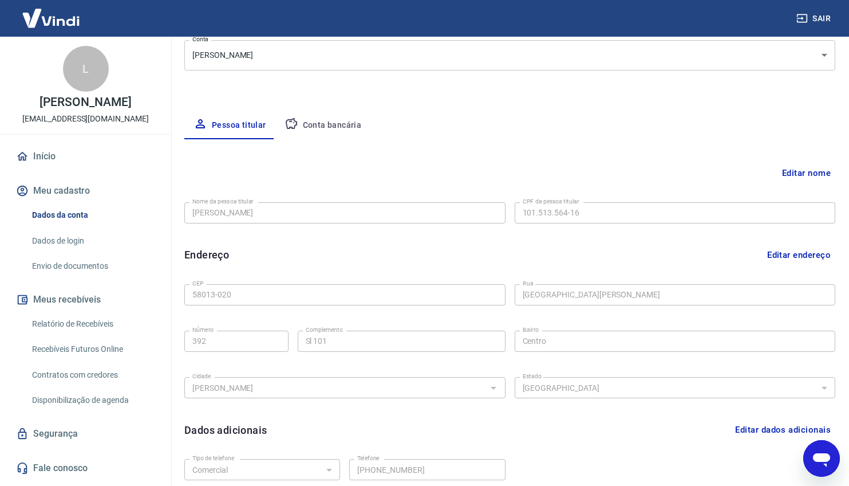
scroll to position [151, 0]
click at [332, 115] on button "Conta bancária" at bounding box center [323, 125] width 96 height 27
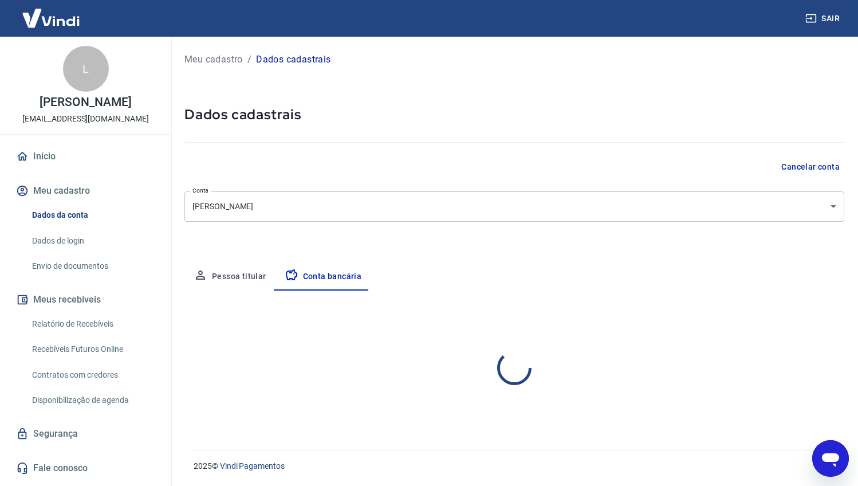
select select "1"
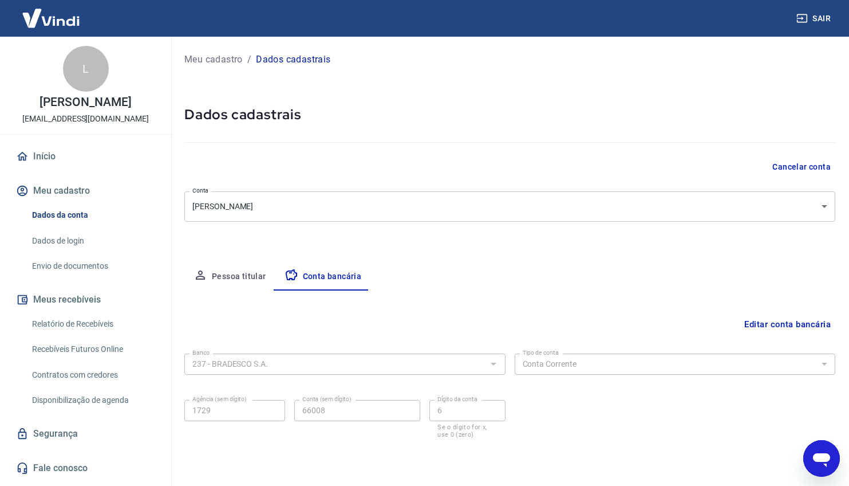
click at [811, 452] on icon "Abrir janela de mensagens" at bounding box center [821, 458] width 21 height 21
type textarea "x"
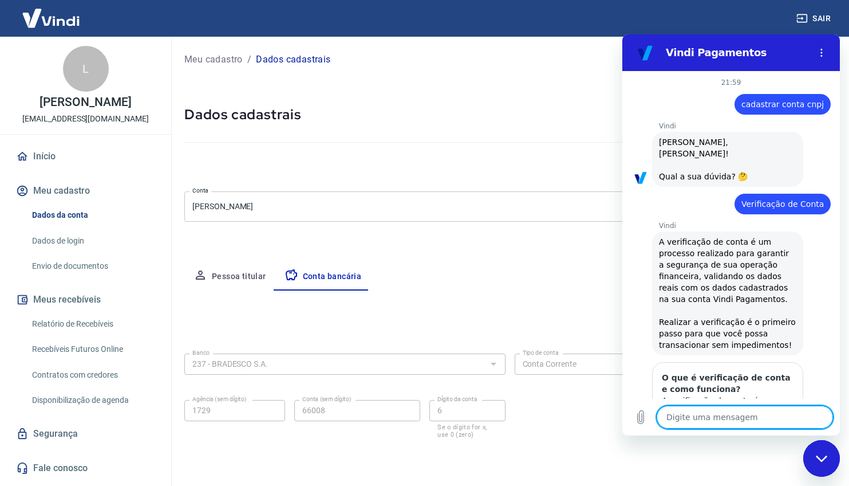
type textarea "o"
type textarea "x"
type textarea "oi"
type textarea "x"
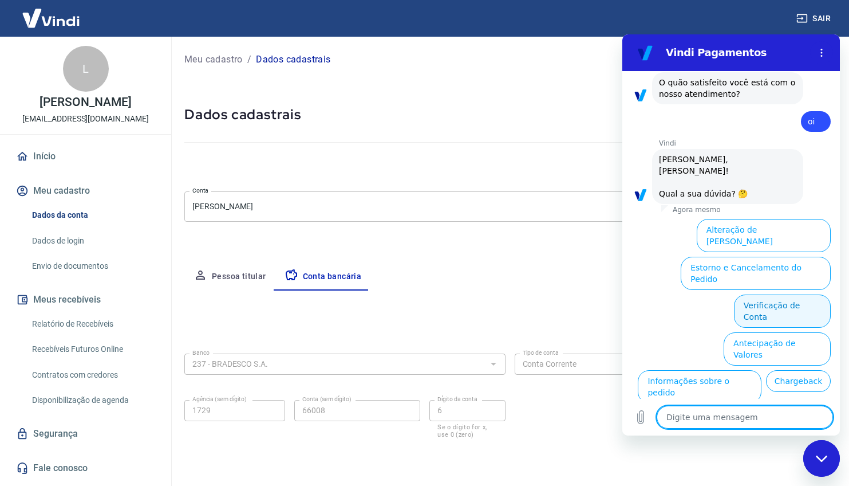
scroll to position [516, 0]
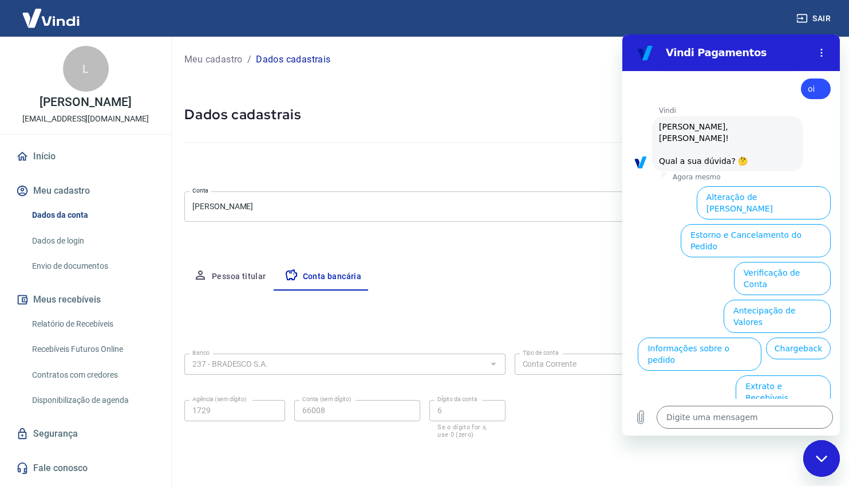
click at [766, 186] on button "Alteração de [PERSON_NAME]" at bounding box center [764, 202] width 134 height 33
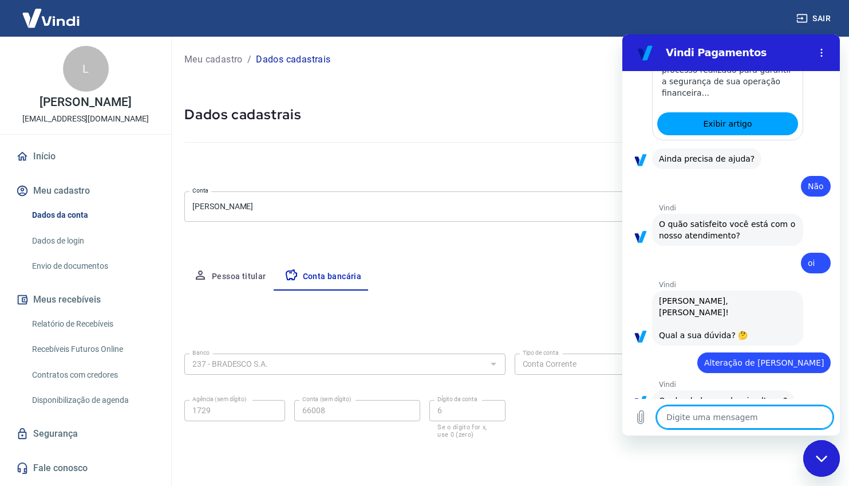
scroll to position [476, 0]
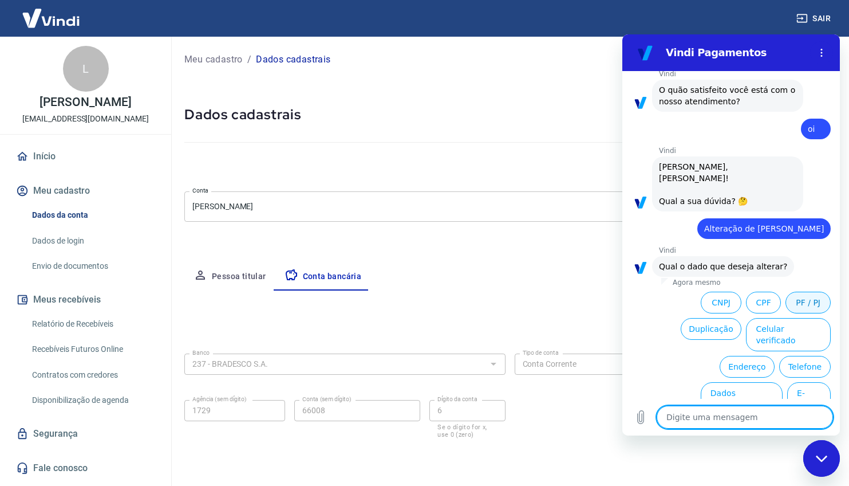
click at [795, 291] on button "PF / PJ" at bounding box center [808, 302] width 45 height 22
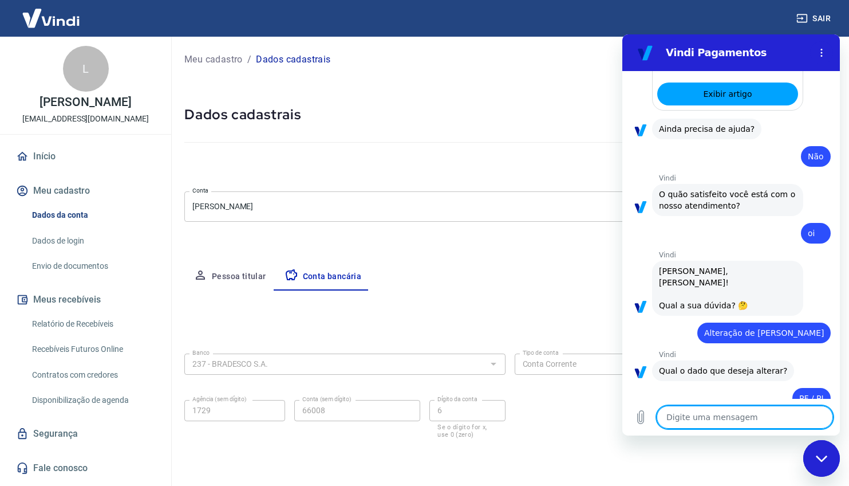
type textarea "x"
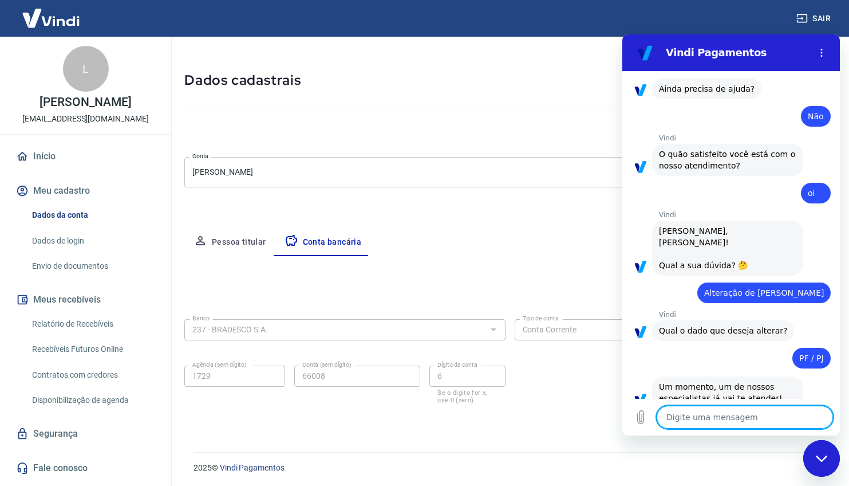
scroll to position [34, 0]
click at [774, 415] on textarea at bounding box center [745, 416] width 176 height 23
type textarea "?"
type textarea "x"
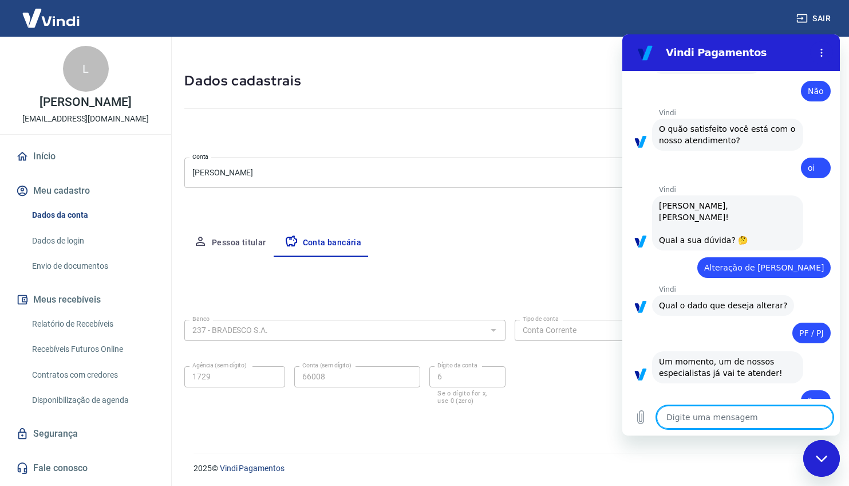
scroll to position [439, 0]
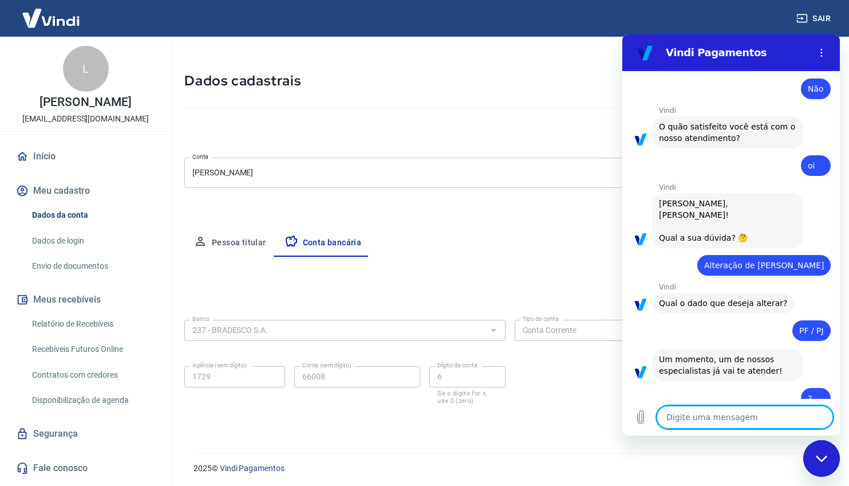
type textarea "x"
click at [691, 419] on textarea at bounding box center [745, 416] width 176 height 23
type textarea "q"
type textarea "x"
type textarea "qu"
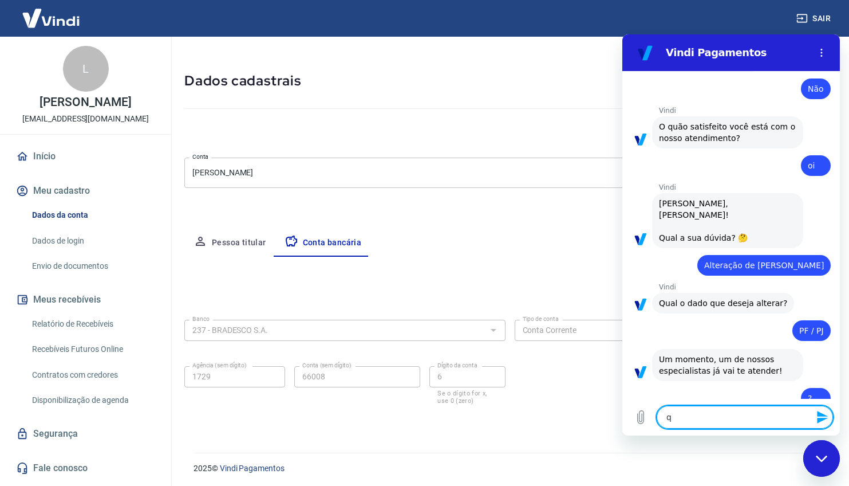
type textarea "x"
type textarea "qua"
type textarea "x"
type textarea "quan"
type textarea "x"
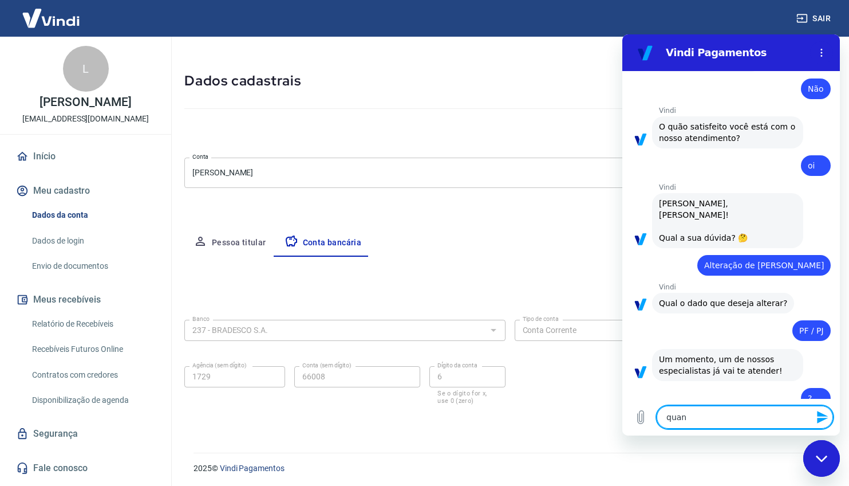
type textarea "quant"
type textarea "x"
type textarea "quanto"
type textarea "x"
type textarea "quanto"
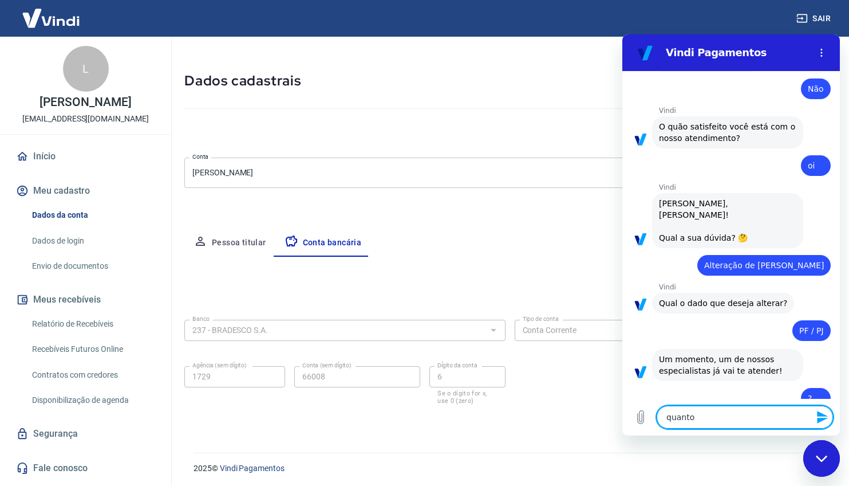
type textarea "x"
type textarea "quanto t"
type textarea "x"
type textarea "quanto te"
type textarea "x"
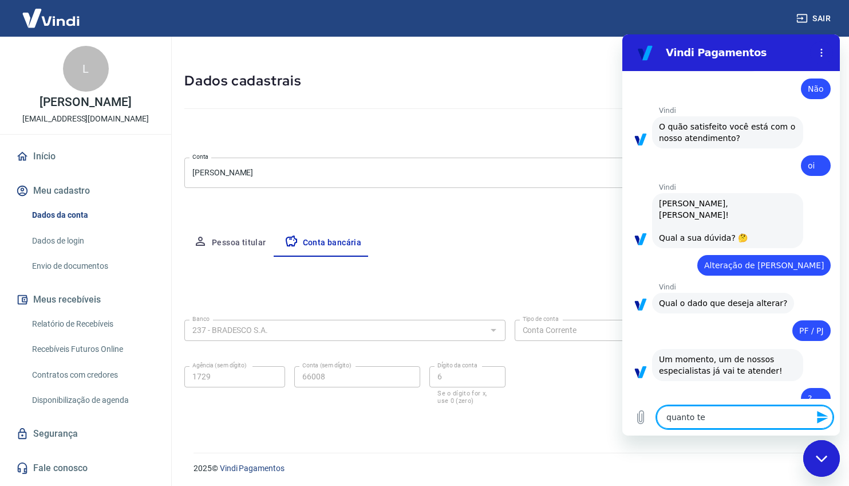
type textarea "quanto tem"
type textarea "x"
type textarea "quanto temp´"
type textarea "x"
type textarea "quanto tempó"
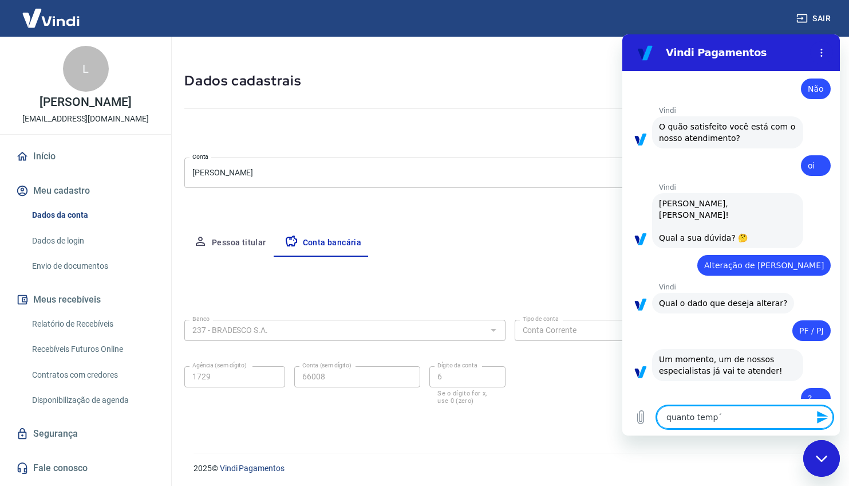
type textarea "x"
type textarea "quanto temp"
type textarea "x"
type textarea "quanto tempo"
type textarea "x"
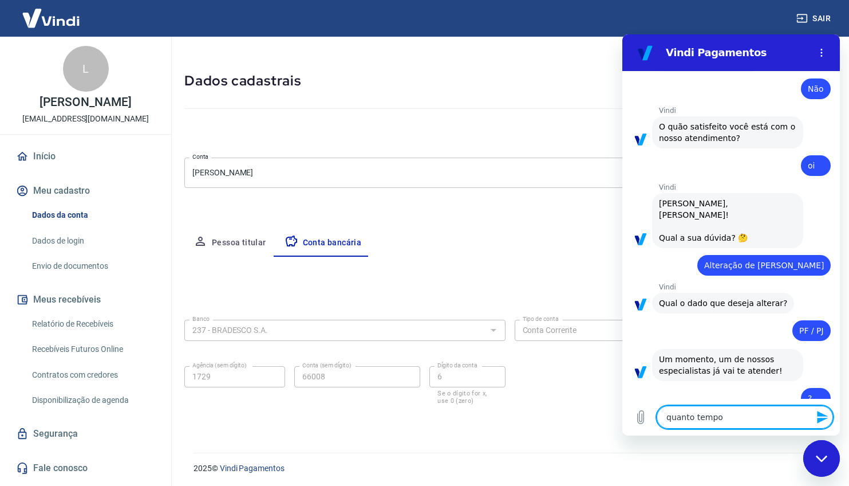
type textarea "quanto tempo?"
type textarea "x"
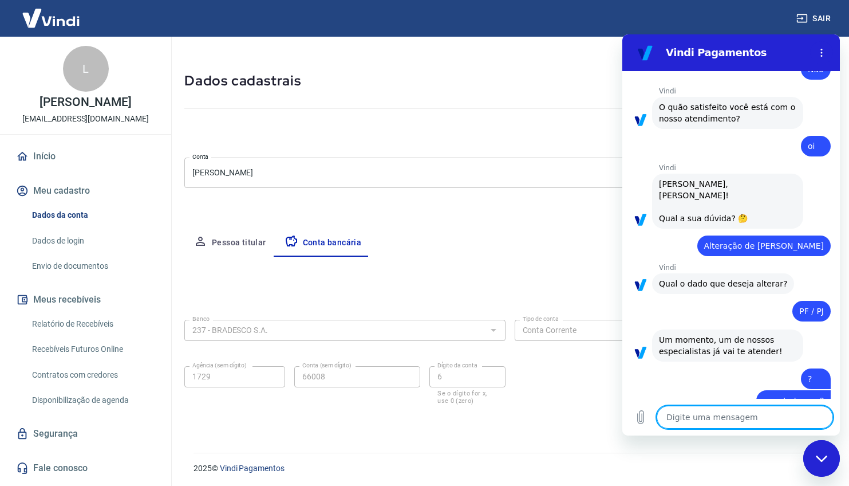
scroll to position [461, 0]
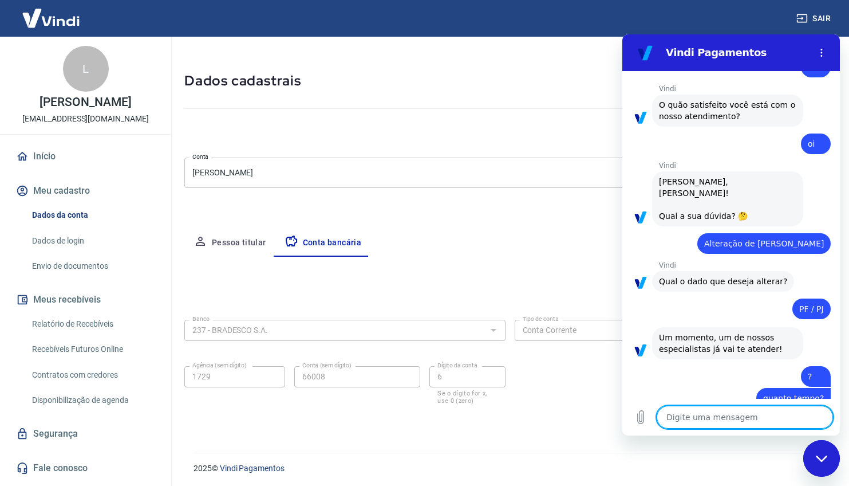
click at [599, 76] on h5 "Dados cadastrais" at bounding box center [509, 81] width 651 height 18
click at [815, 455] on div "Fechar janela de mensagens" at bounding box center [822, 458] width 34 height 34
type textarea "x"
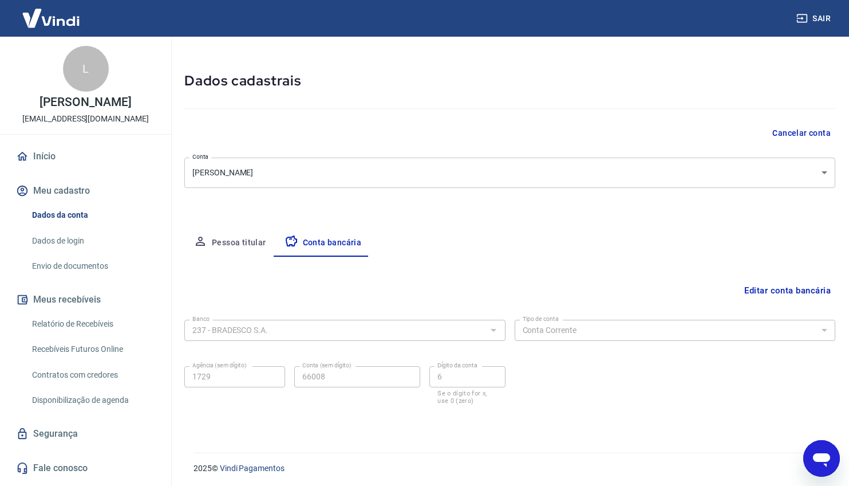
scroll to position [476, 0]
click at [231, 236] on button "Pessoa titular" at bounding box center [229, 242] width 91 height 27
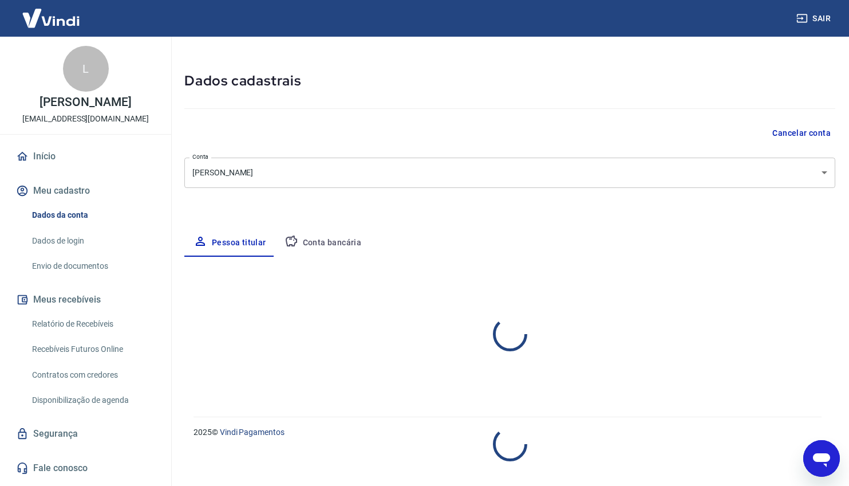
select select "PB"
select select "business"
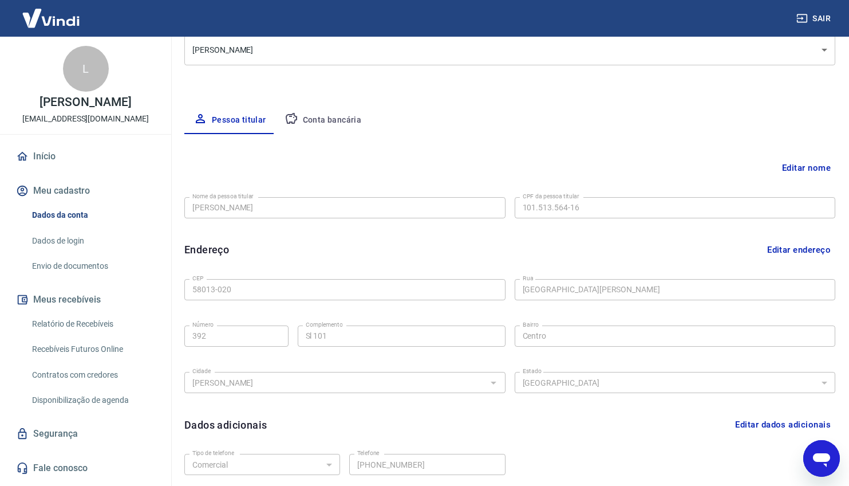
scroll to position [247, 0]
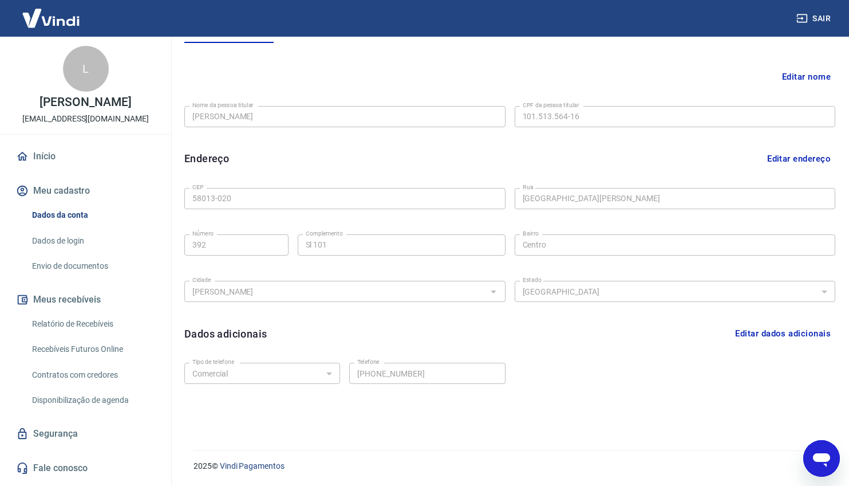
click at [750, 333] on button "Editar dados adicionais" at bounding box center [783, 333] width 105 height 22
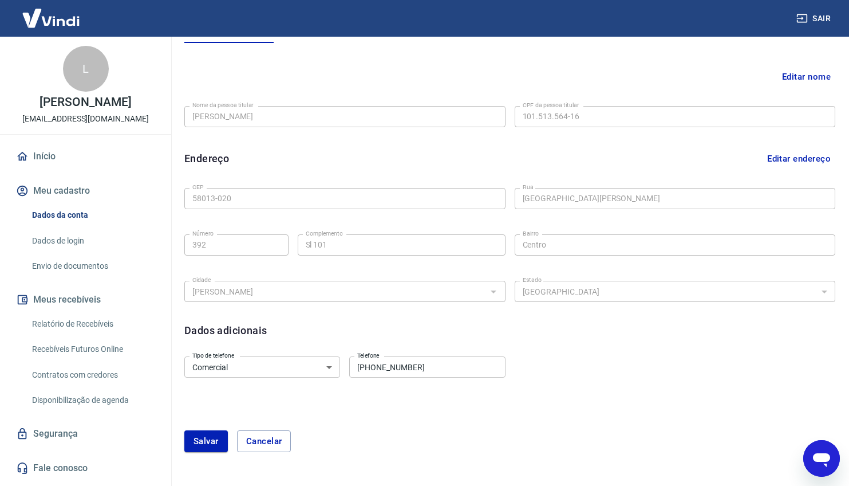
click at [385, 372] on input "[PHONE_NUMBER]" at bounding box center [427, 366] width 156 height 21
click at [384, 372] on input "[PHONE_NUMBER]" at bounding box center [427, 366] width 156 height 21
click at [387, 368] on input "[PHONE_NUMBER]" at bounding box center [427, 366] width 156 height 21
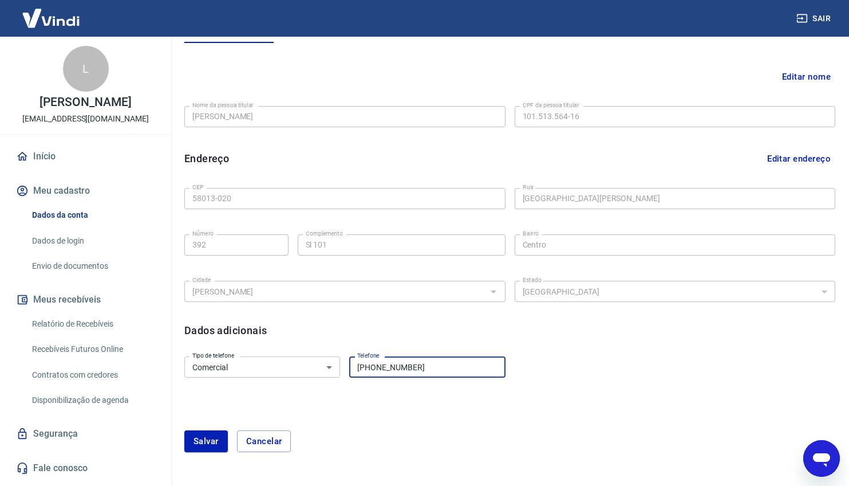
paste input "151-6875"
type input "[PHONE_NUMBER]"
click at [218, 435] on button "Salvar" at bounding box center [206, 441] width 44 height 22
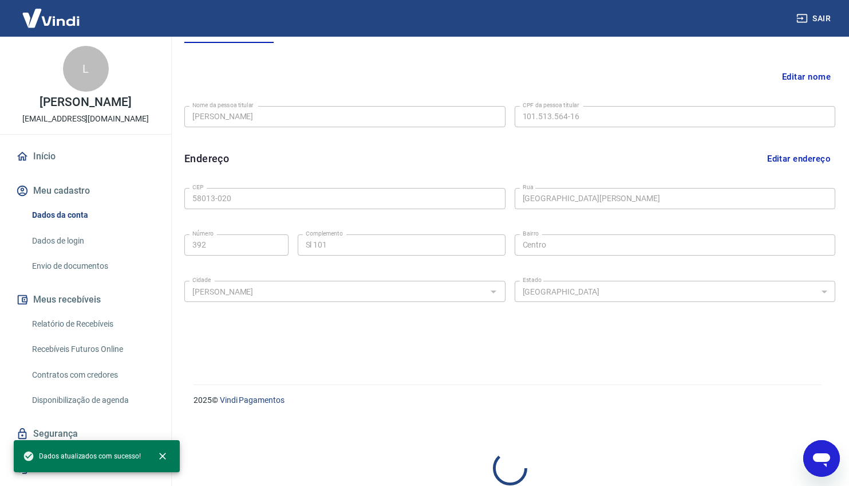
select select "business"
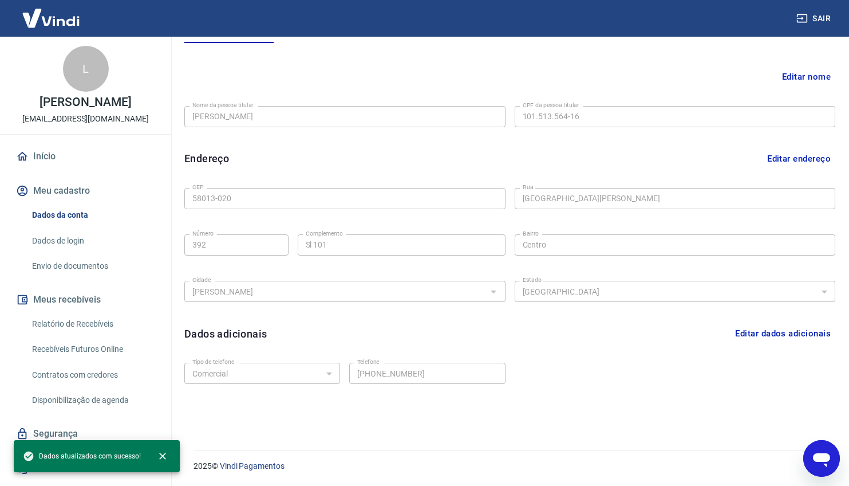
click at [822, 464] on icon "Abrir janela de mensagens" at bounding box center [821, 458] width 21 height 21
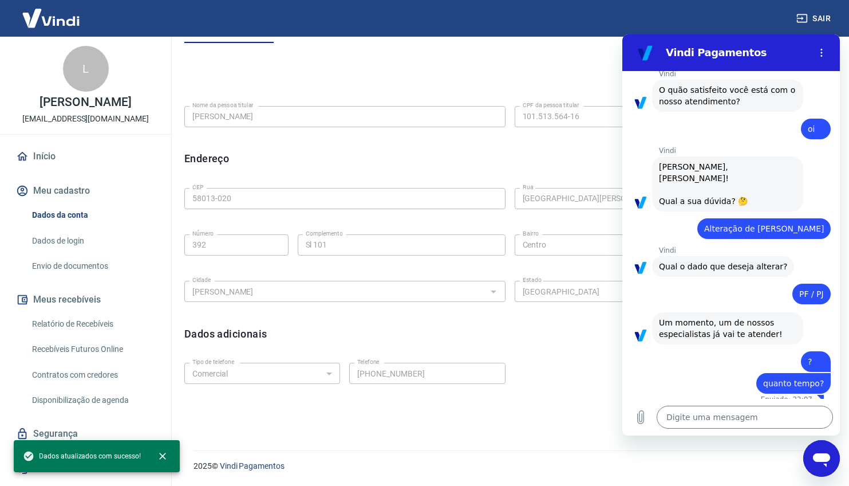
scroll to position [461, 0]
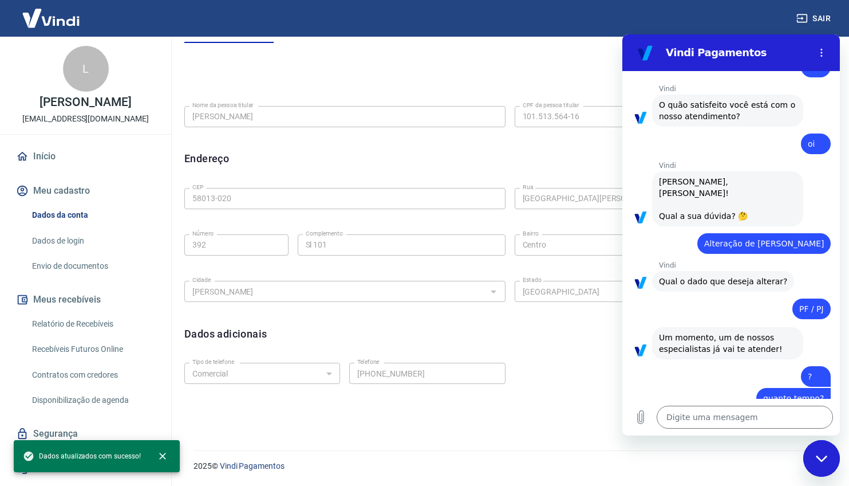
type textarea "x"
